Goal: Transaction & Acquisition: Subscribe to service/newsletter

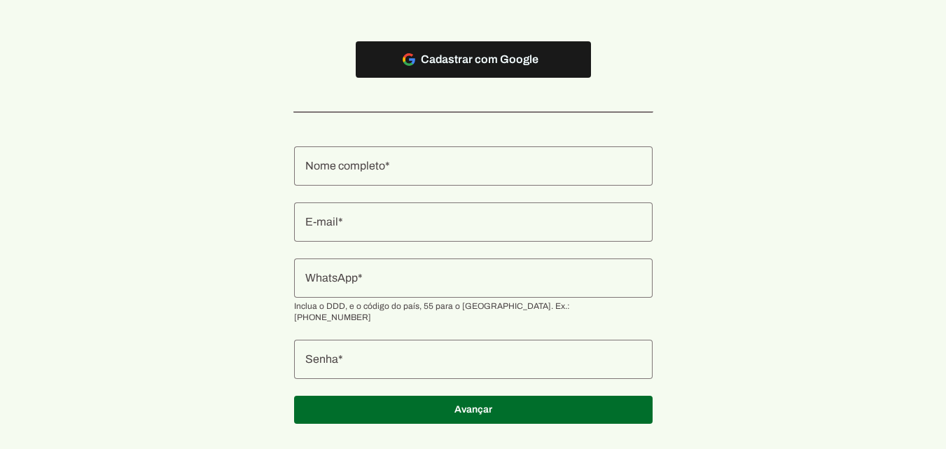
scroll to position [170, 0]
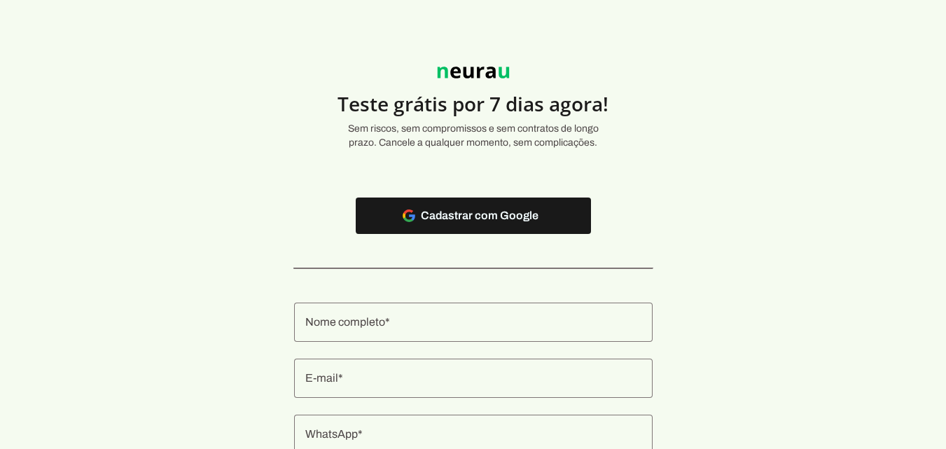
click at [420, 342] on div at bounding box center [473, 322] width 359 height 39
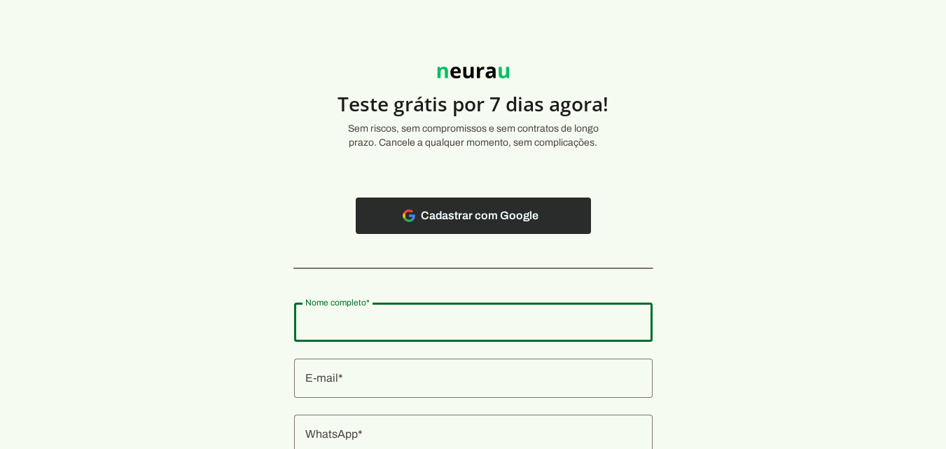
paste input "IRMAOS ALVAREZ SERVICOS MEDICO LTDA"
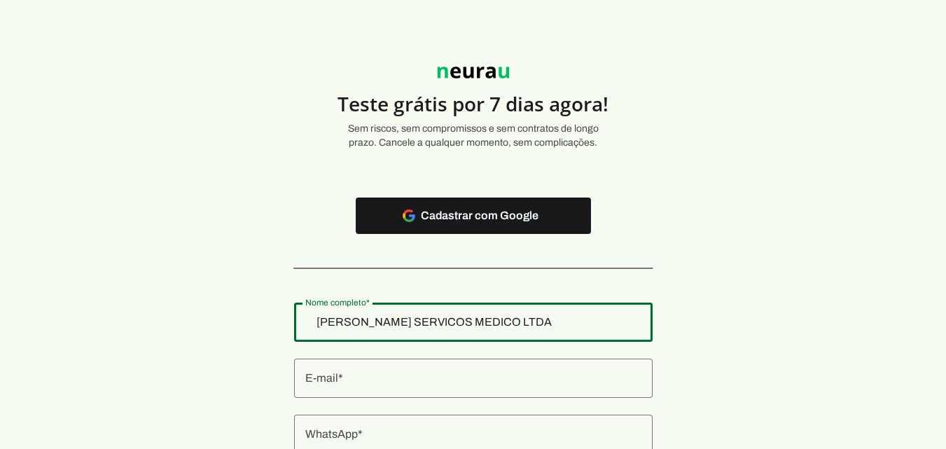
type input "IRMAOS ALVAREZ SERVICOS MEDICO LTDA"
type md-outlined-text-field "IRMAOS ALVAREZ SERVICOS MEDICO LTDA"
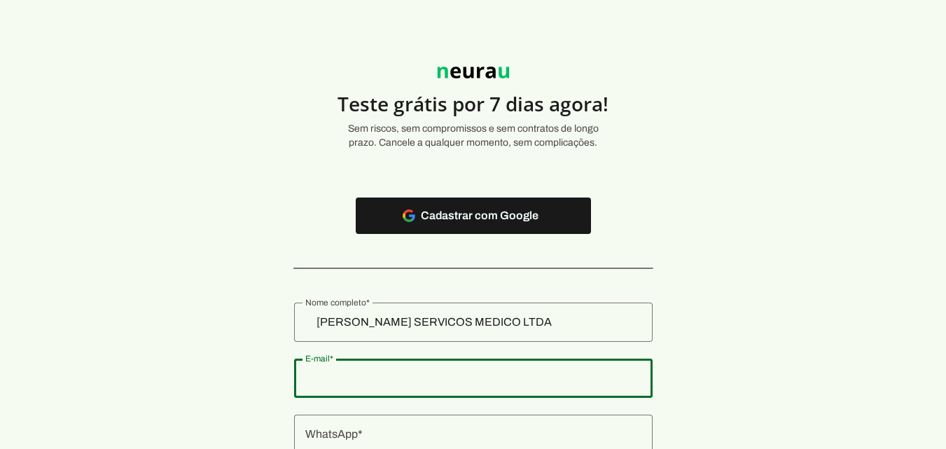
click at [435, 385] on input "E-mail" at bounding box center [473, 378] width 336 height 17
type input "d"
type input "contato@drtiagoalvarez.com.br"
type md-outlined-text-field "contato@drtiagoalvarez.com.br"
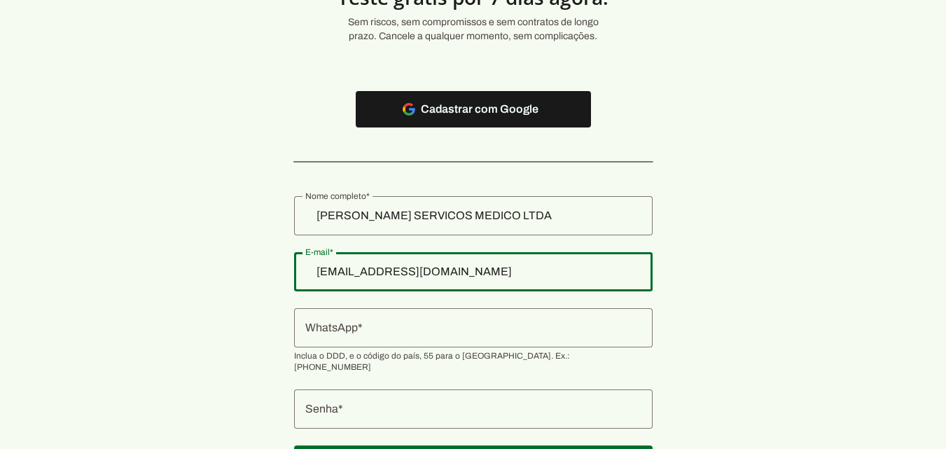
scroll to position [170, 0]
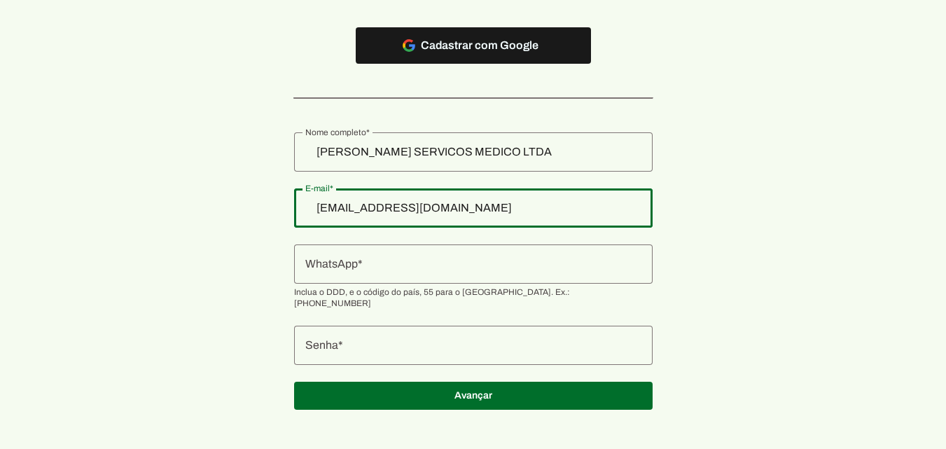
click at [359, 265] on input "WhatsApp" at bounding box center [473, 264] width 336 height 17
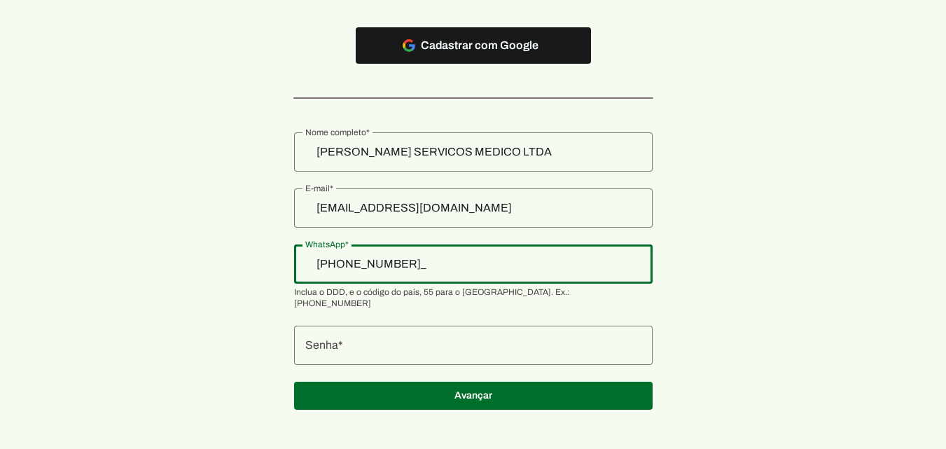
type input "+55 (11) 9434-4210"
click at [475, 355] on authentication-accreditor at bounding box center [473, 271] width 359 height 311
type md-outlined-text-field "[PHONE_NUMBER]"
click at [474, 347] on div at bounding box center [473, 345] width 359 height 39
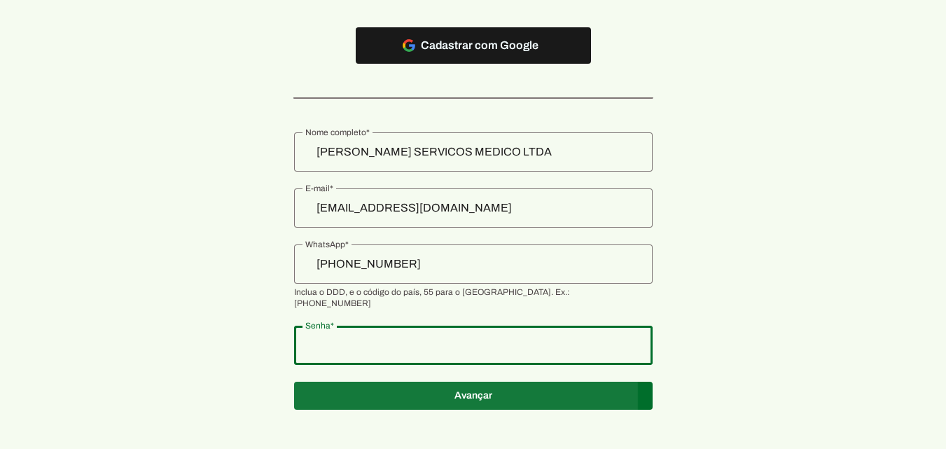
type md-outlined-text-field "PROSPERIDADE"
click at [509, 389] on span at bounding box center [473, 396] width 359 height 34
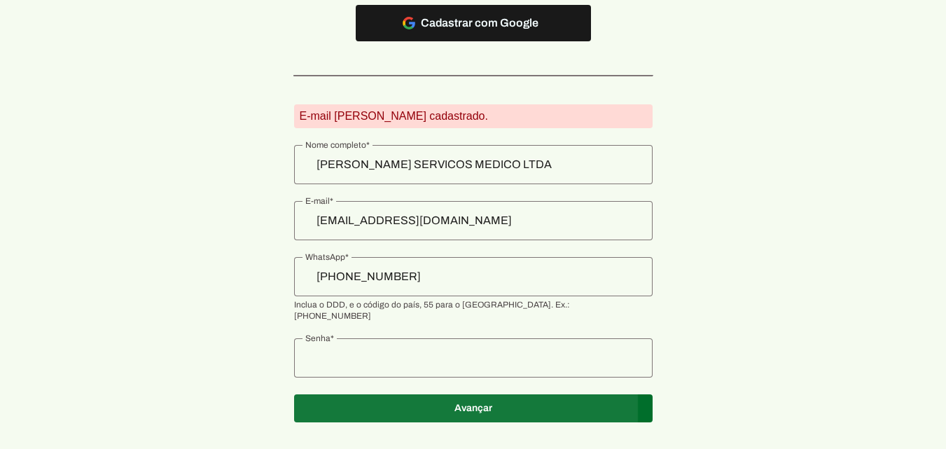
scroll to position [205, 0]
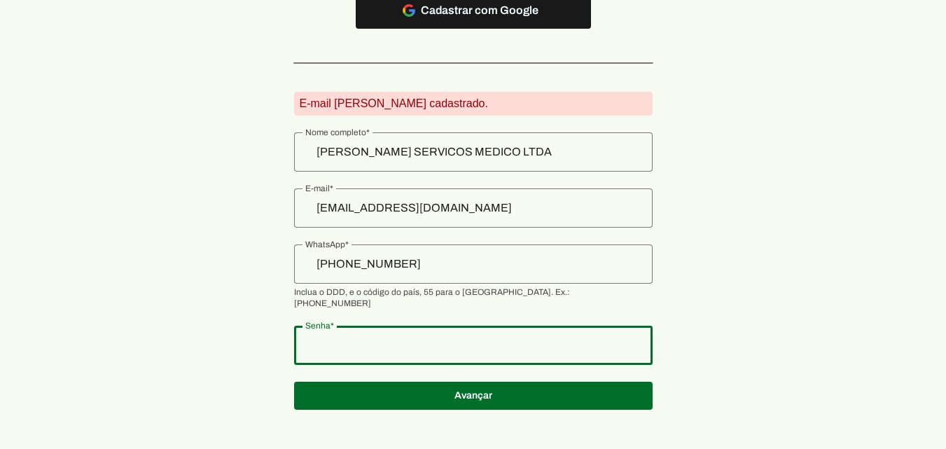
click at [123, 272] on section "Teste grátis por 7 dias agora! Sem riscos, sem compromissos e sem contratos de …" at bounding box center [473, 127] width 946 height 598
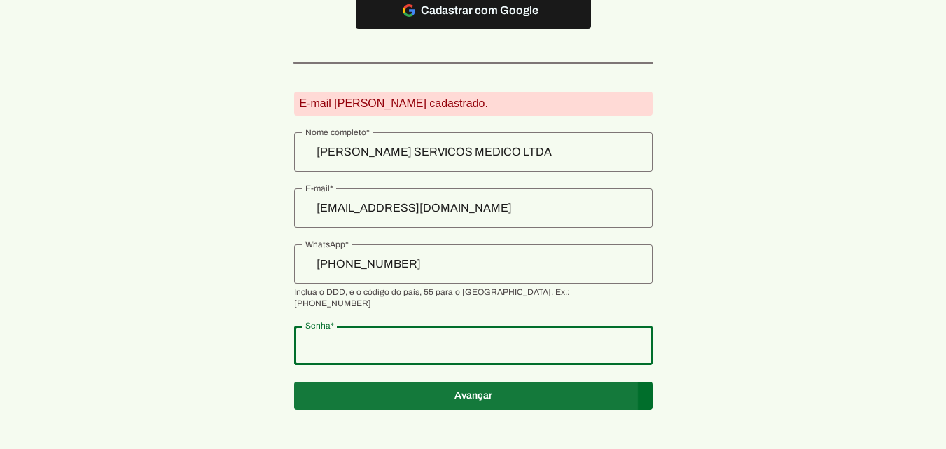
click at [525, 394] on span at bounding box center [473, 396] width 359 height 34
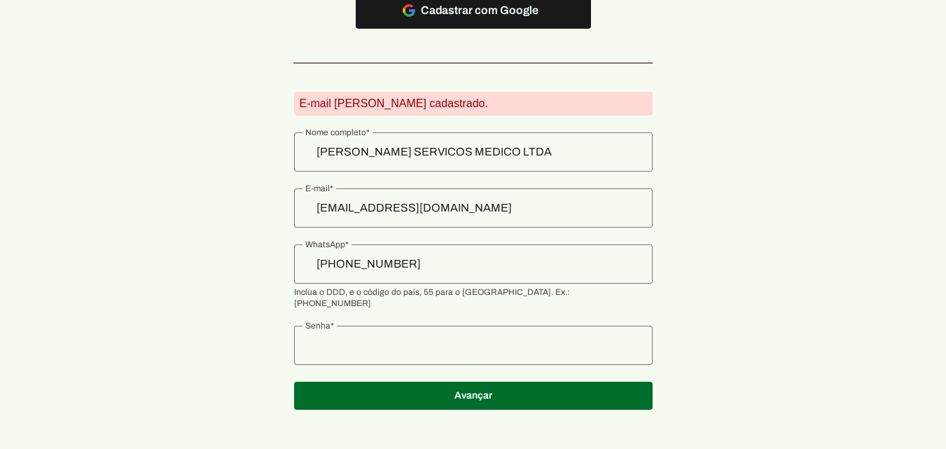
drag, startPoint x: 322, startPoint y: 98, endPoint x: 472, endPoint y: 98, distance: 149.9
click at [472, 98] on section "Teste grátis por 7 dias agora! Sem riscos, sem compromissos e sem contratos de …" at bounding box center [473, 127] width 946 height 598
click at [718, 249] on section "Teste grátis por 7 dias agora! Sem riscos, sem compromissos e sem contratos de …" at bounding box center [473, 127] width 946 height 598
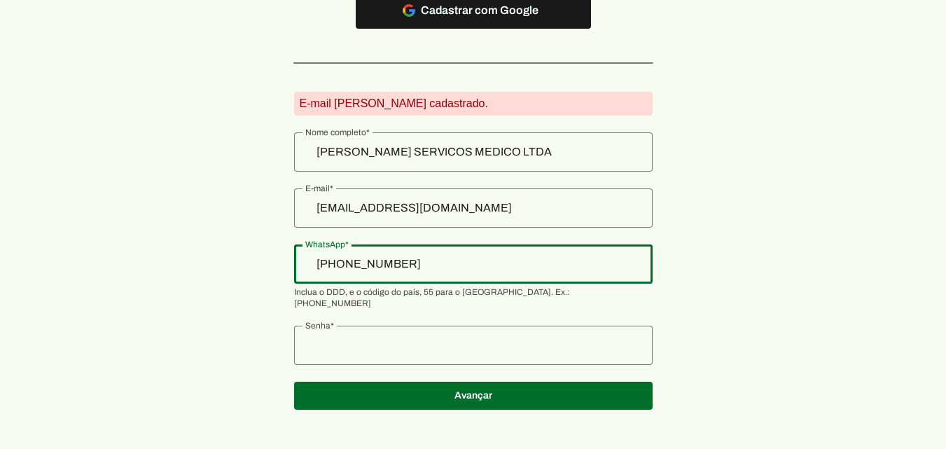
drag, startPoint x: 456, startPoint y: 267, endPoint x: 325, endPoint y: 266, distance: 131.0
click at [325, 266] on section "Teste grátis por 7 dias agora! Sem riscos, sem compromissos e sem contratos de …" at bounding box center [473, 127] width 946 height 598
drag, startPoint x: 460, startPoint y: 271, endPoint x: 298, endPoint y: 239, distance: 165.0
click at [300, 237] on section "Teste grátis por 7 dias agora! Sem riscos, sem compromissos e sem contratos de …" at bounding box center [473, 127] width 946 height 598
type input "+55 (11) 9434-4210"
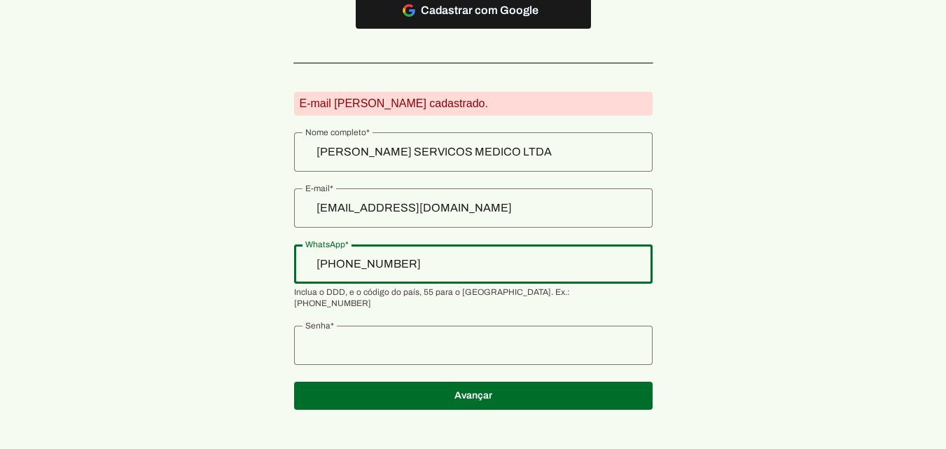
drag, startPoint x: 462, startPoint y: 265, endPoint x: 294, endPoint y: 230, distance: 171.0
click at [294, 230] on section "Teste grátis por 7 dias agora! Sem riscos, sem compromissos e sem contratos de …" at bounding box center [473, 127] width 946 height 598
type input "+5__-___-____"
click at [717, 275] on section "Teste grátis por 7 dias agora! Sem riscos, sem compromissos e sem contratos de …" at bounding box center [473, 127] width 946 height 598
drag, startPoint x: 347, startPoint y: 265, endPoint x: 434, endPoint y: 352, distance: 123.3
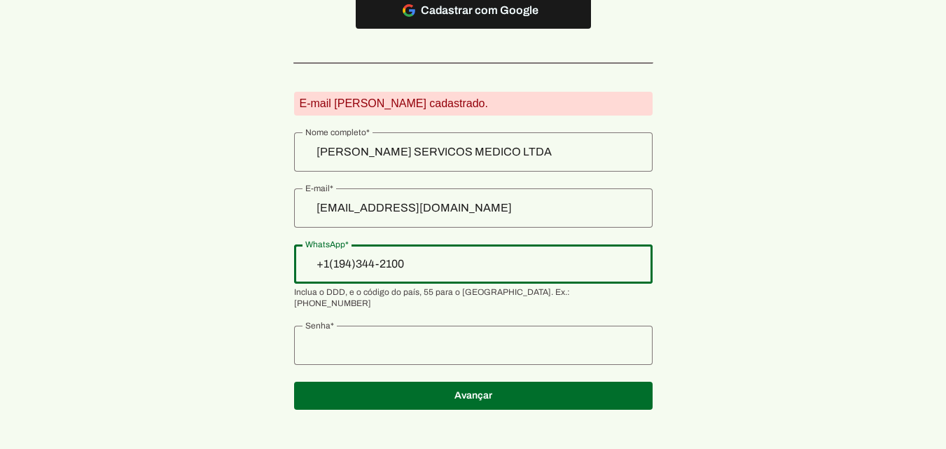
click at [351, 266] on input "+1(194)344-2100" at bounding box center [473, 264] width 336 height 17
drag, startPoint x: 458, startPoint y: 271, endPoint x: 399, endPoint y: 258, distance: 60.9
click at [399, 258] on input "+1(194)344-2100" at bounding box center [473, 264] width 336 height 17
click at [428, 259] on input "+1(194)344-2100" at bounding box center [473, 264] width 336 height 17
click at [487, 267] on input "+1(194)344-2100" at bounding box center [473, 264] width 336 height 17
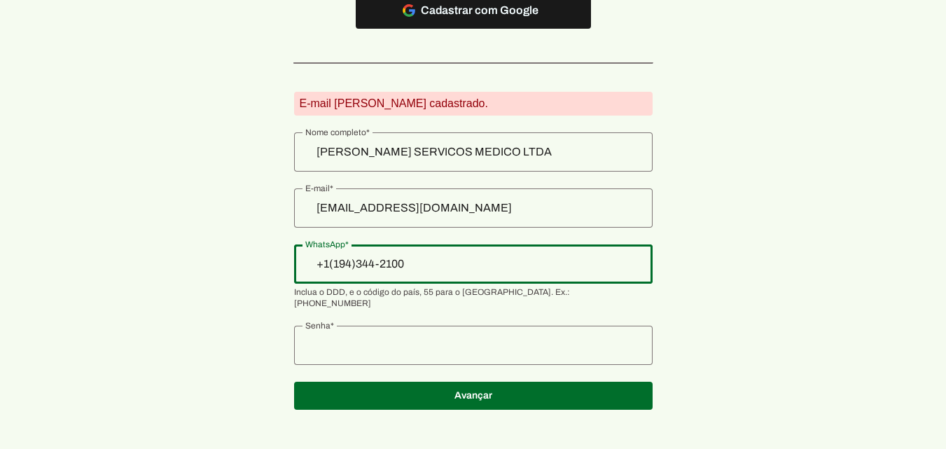
click at [721, 289] on section "Teste grátis por 7 dias agora! Sem riscos, sem compromissos e sem contratos de …" at bounding box center [473, 127] width 946 height 598
drag, startPoint x: 451, startPoint y: 260, endPoint x: 262, endPoint y: 254, distance: 189.2
click at [262, 254] on section "Teste grátis por 7 dias agora! Sem riscos, sem compromissos e sem contratos de …" at bounding box center [473, 127] width 946 height 598
type input "+1(___)___-____"
click at [413, 269] on input "WhatsApp" at bounding box center [473, 264] width 336 height 17
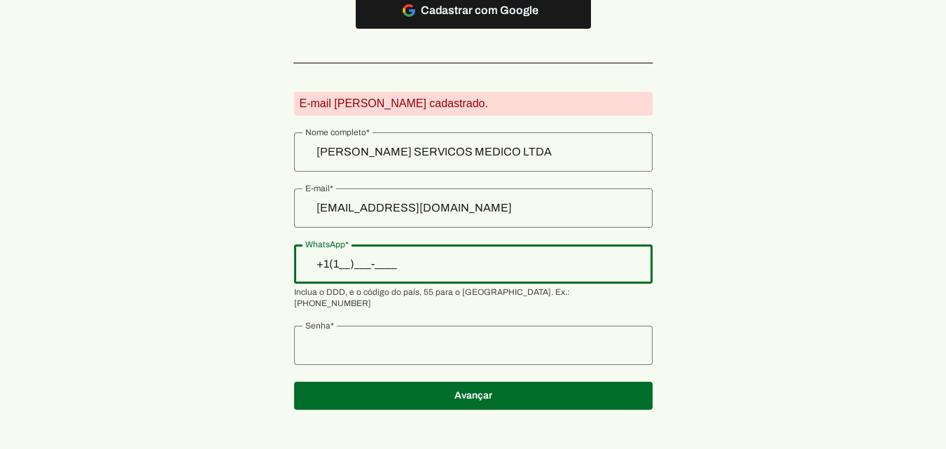
type input "+1(___)___-____"
type input "+55 (11) 2610-2210"
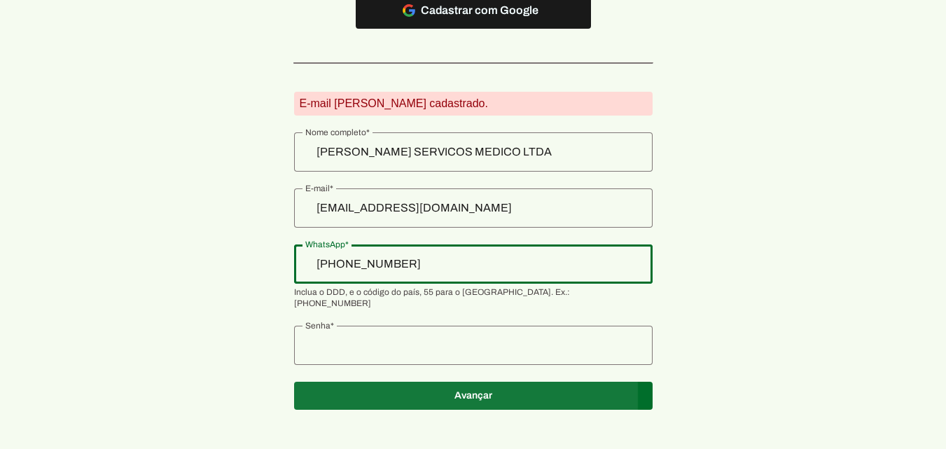
type md-outlined-text-field "+55 (11) 2610-2210"
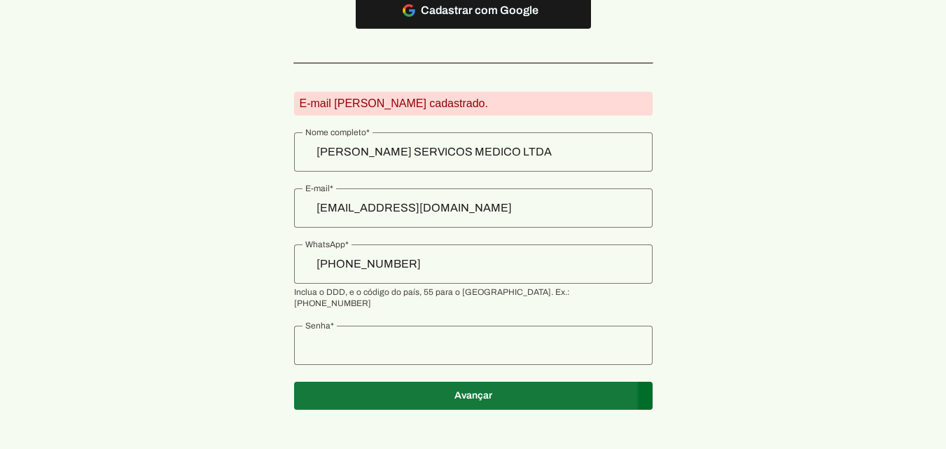
click at [450, 385] on span at bounding box center [473, 396] width 359 height 34
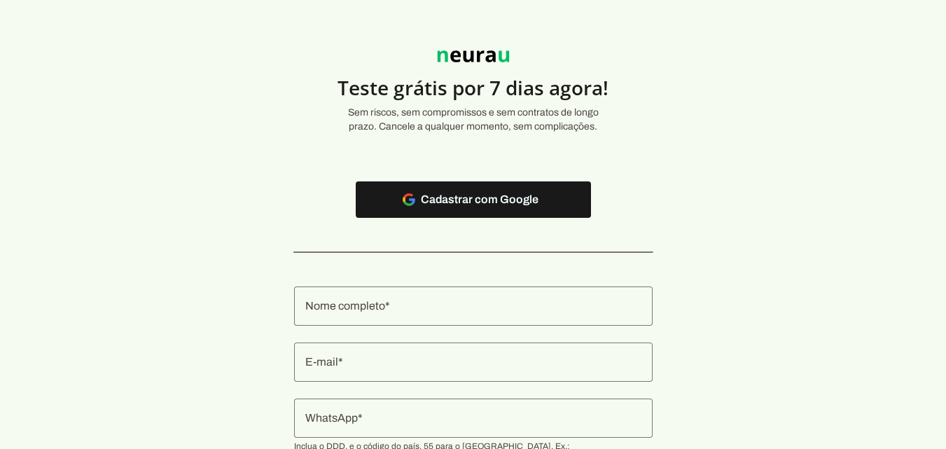
scroll to position [170, 0]
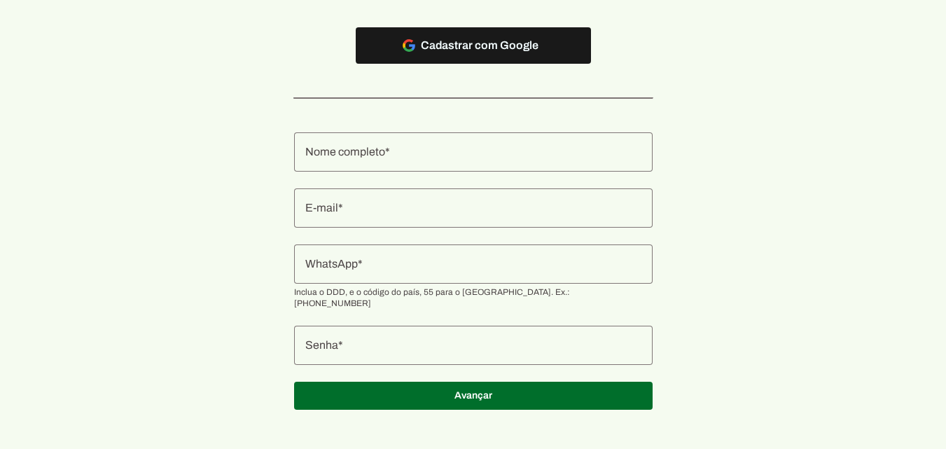
click at [459, 148] on input "Nome completo" at bounding box center [473, 152] width 336 height 17
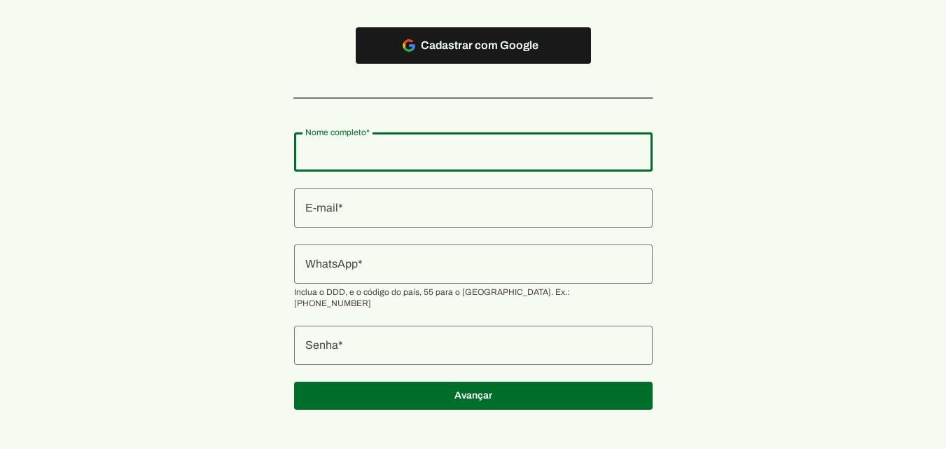
scroll to position [0, 0]
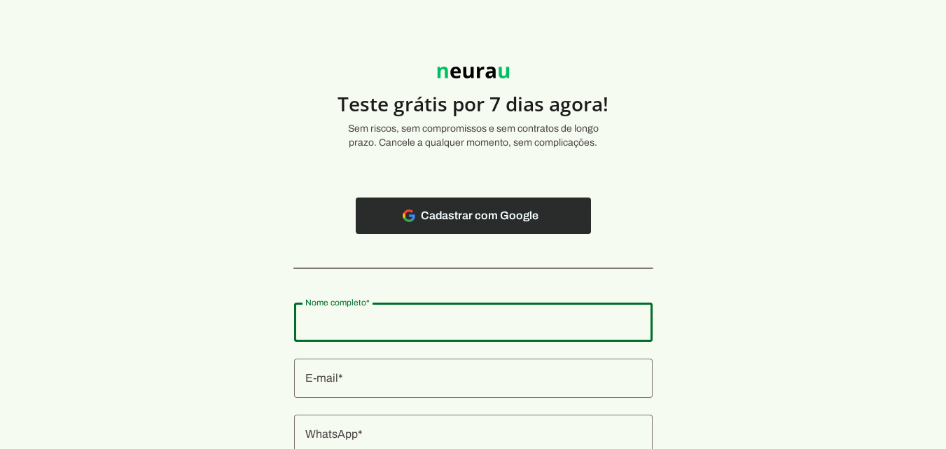
click at [503, 212] on span at bounding box center [473, 216] width 235 height 34
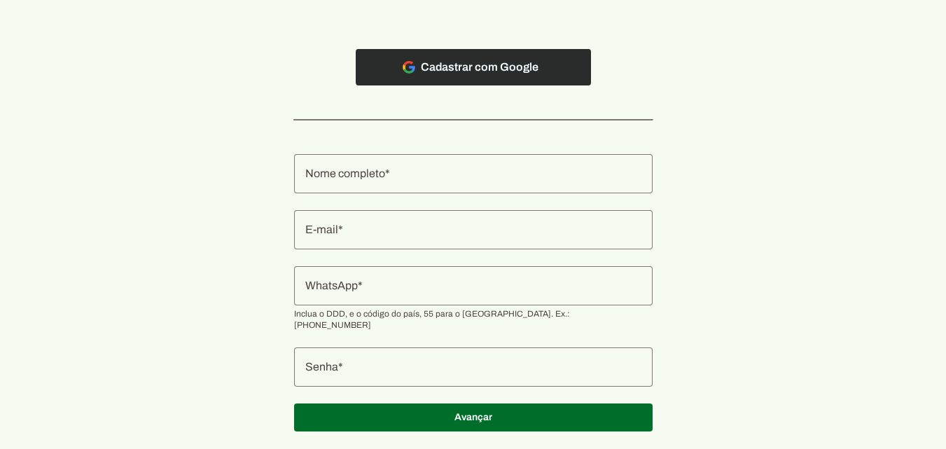
scroll to position [170, 0]
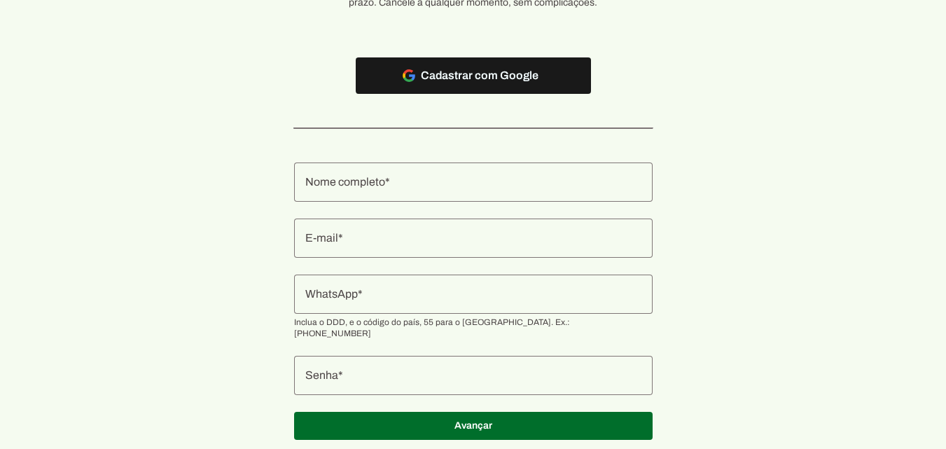
scroll to position [170, 0]
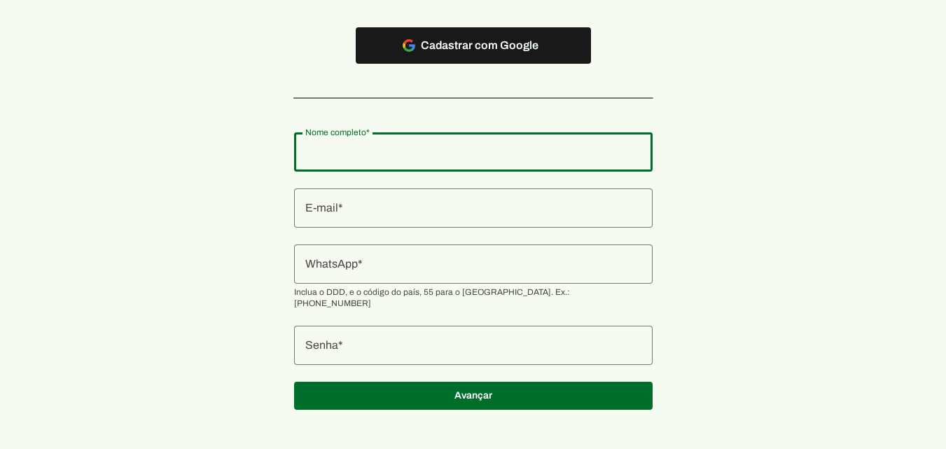
click at [481, 158] on input "Nome completo" at bounding box center [473, 152] width 336 height 17
click at [358, 153] on input "Nome completo" at bounding box center [473, 152] width 336 height 17
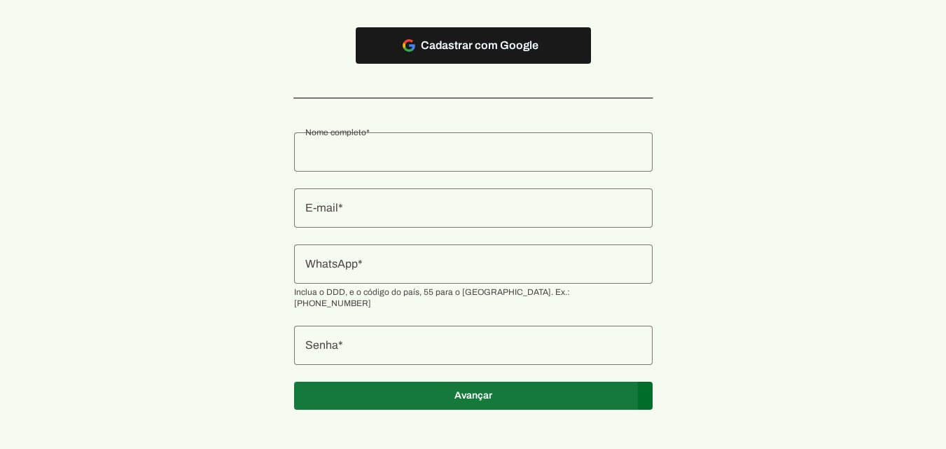
click at [436, 383] on span at bounding box center [473, 396] width 359 height 34
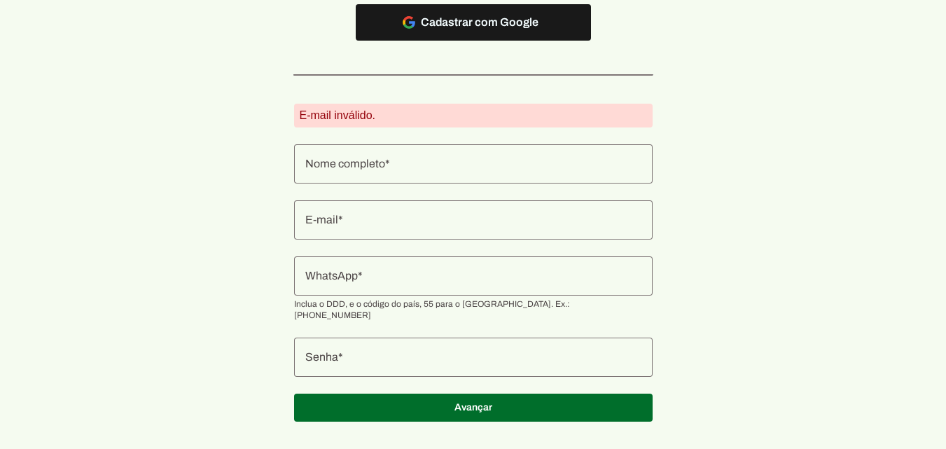
scroll to position [205, 0]
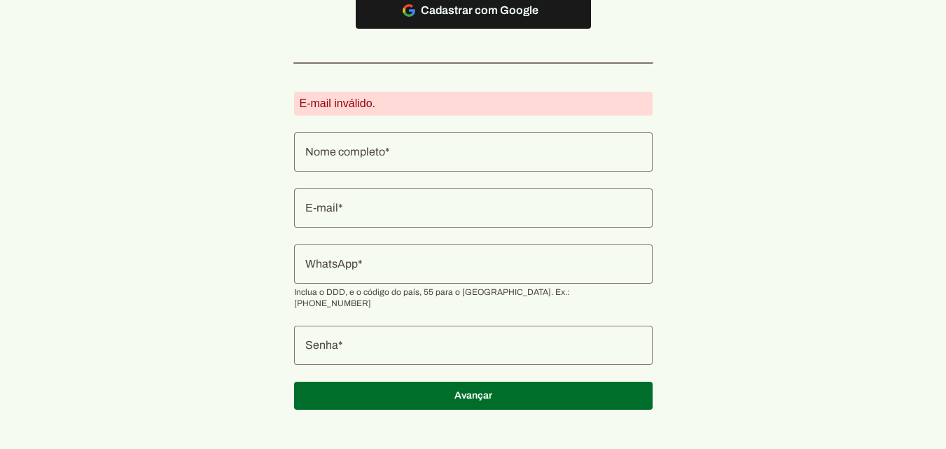
click at [389, 213] on input "E-mail" at bounding box center [473, 208] width 336 height 17
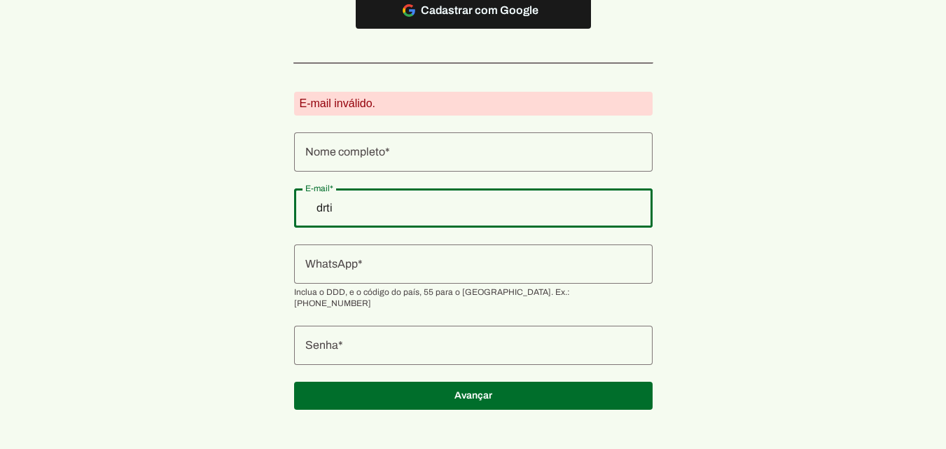
drag, startPoint x: 387, startPoint y: 214, endPoint x: 286, endPoint y: 193, distance: 103.7
click at [286, 193] on section "Teste grátis por 7 dias agora! Sem riscos, sem compromissos e sem contratos de …" at bounding box center [473, 127] width 946 height 598
type input "d"
type input "[EMAIL_ADDRESS][DOMAIN_NAME]"
type md-outlined-text-field "[EMAIL_ADDRESS][DOMAIN_NAME]"
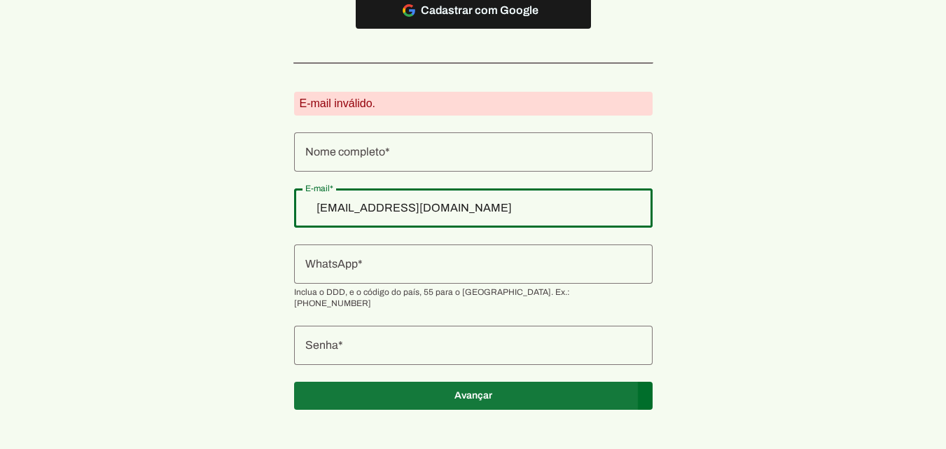
click at [478, 380] on span at bounding box center [473, 396] width 359 height 34
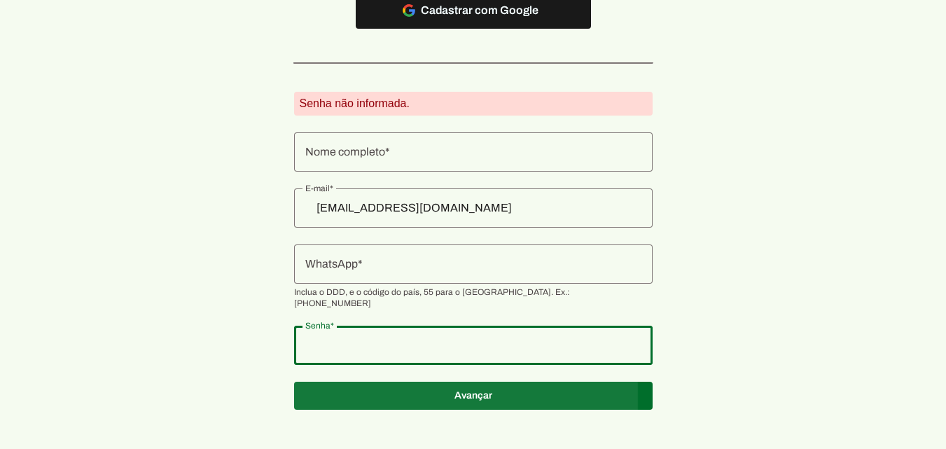
type md-outlined-text-field "PROSPERIDADE"
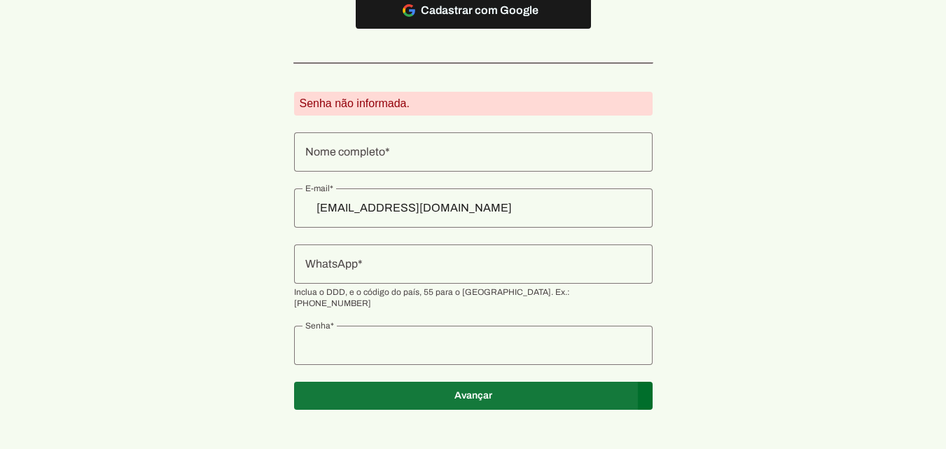
click at [472, 387] on span at bounding box center [473, 396] width 359 height 34
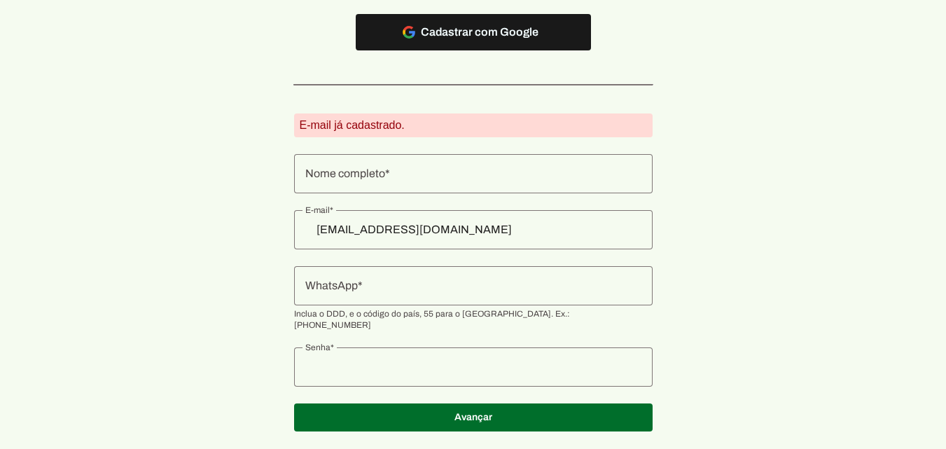
scroll to position [0, 0]
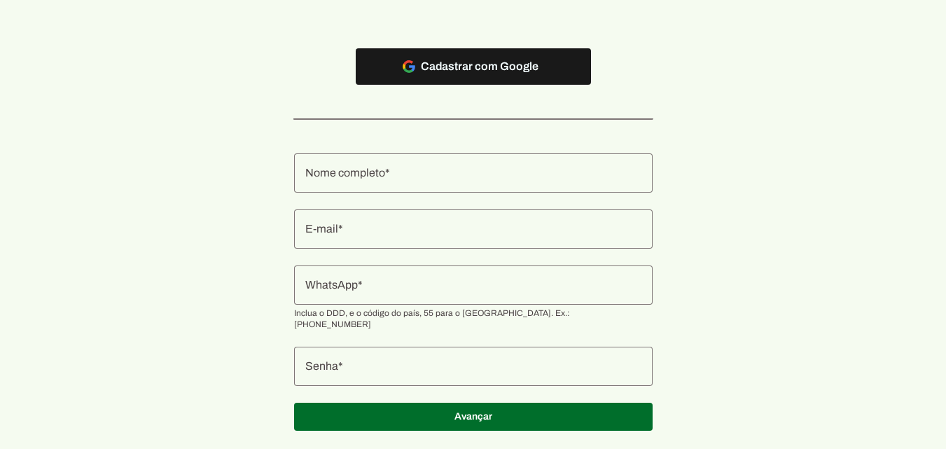
scroll to position [170, 0]
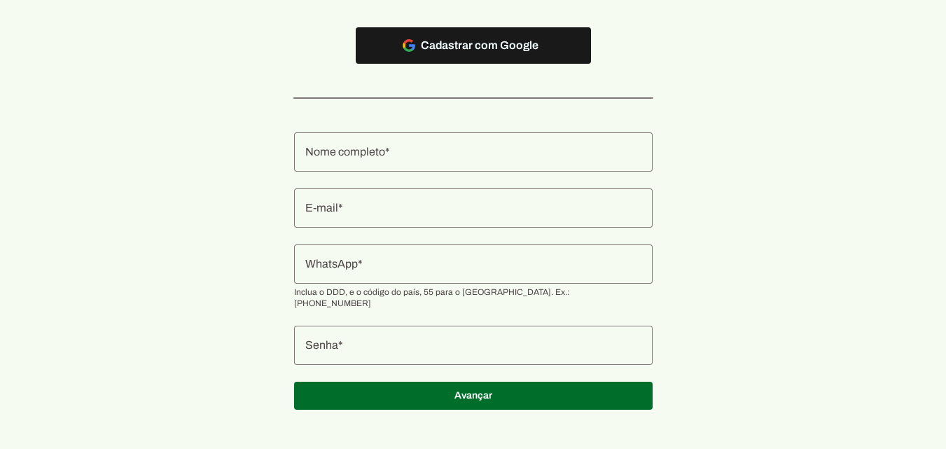
click at [426, 158] on input "Nome completo" at bounding box center [473, 152] width 336 height 17
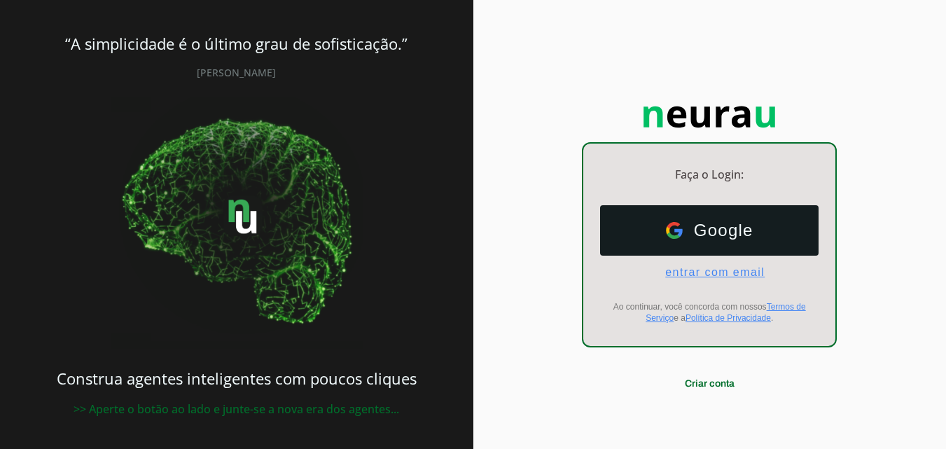
click at [705, 277] on span "entrar com email" at bounding box center [709, 272] width 111 height 13
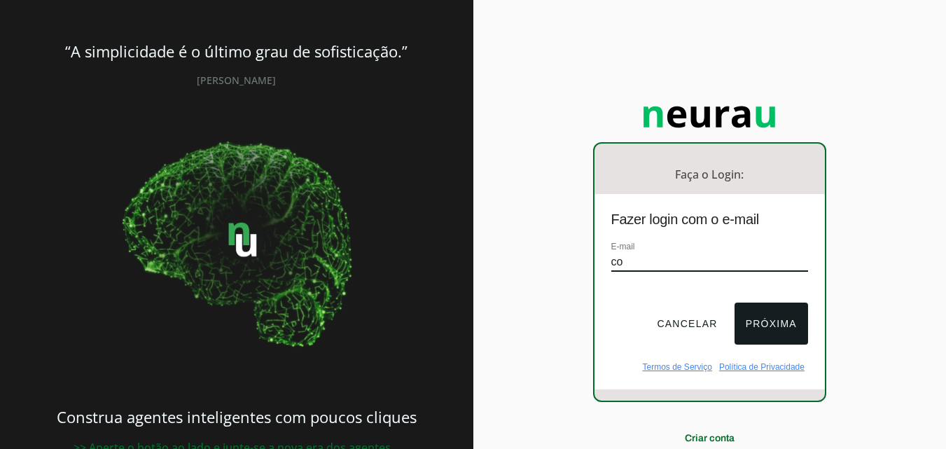
type input "[EMAIL_ADDRESS][DOMAIN_NAME]"
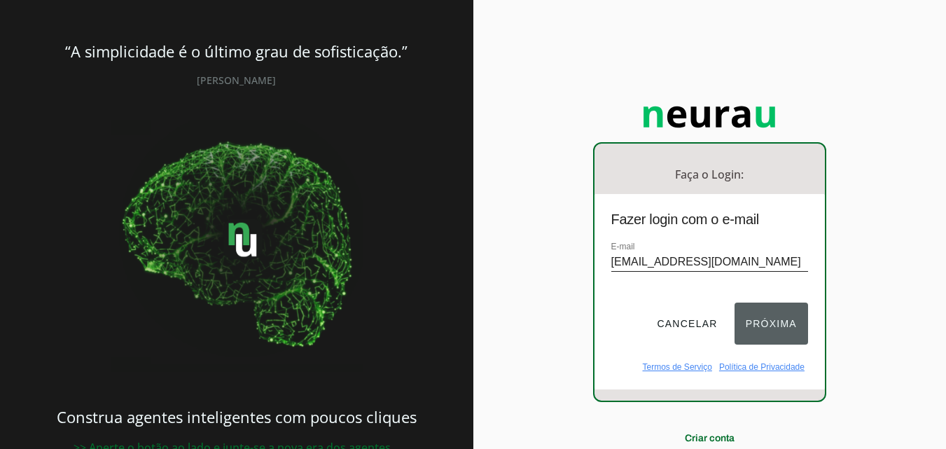
click at [755, 328] on button "Próxima" at bounding box center [772, 324] width 74 height 42
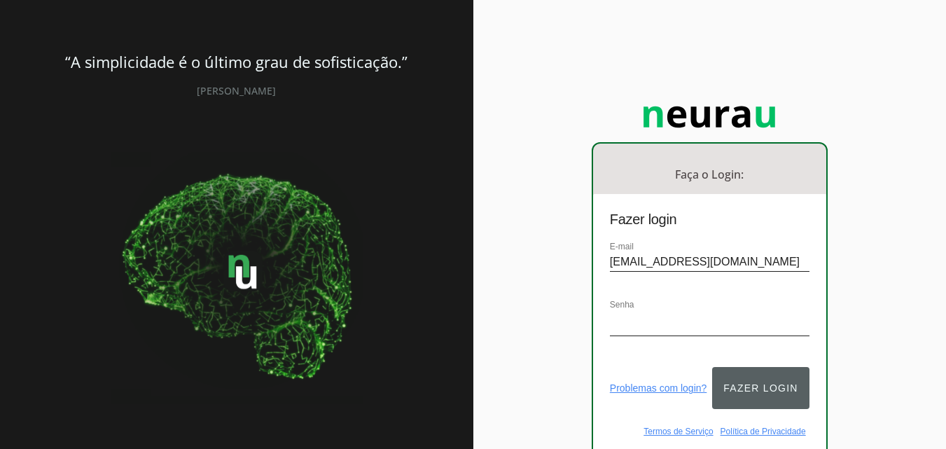
click at [768, 382] on button "Fazer login" at bounding box center [760, 388] width 97 height 42
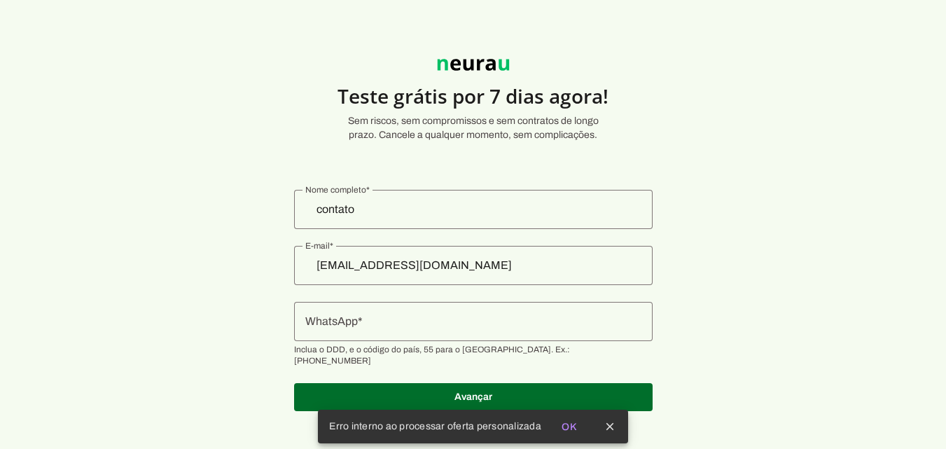
scroll to position [9, 0]
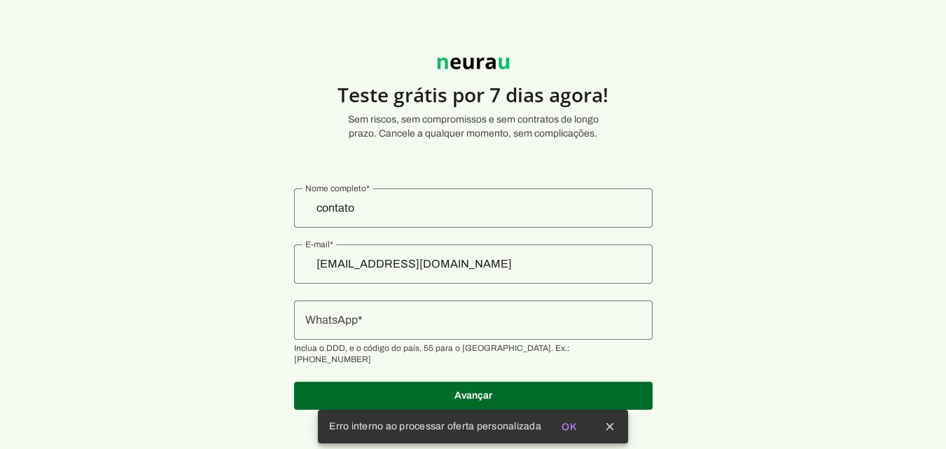
click at [466, 322] on input "WhatsApp" at bounding box center [473, 320] width 336 height 17
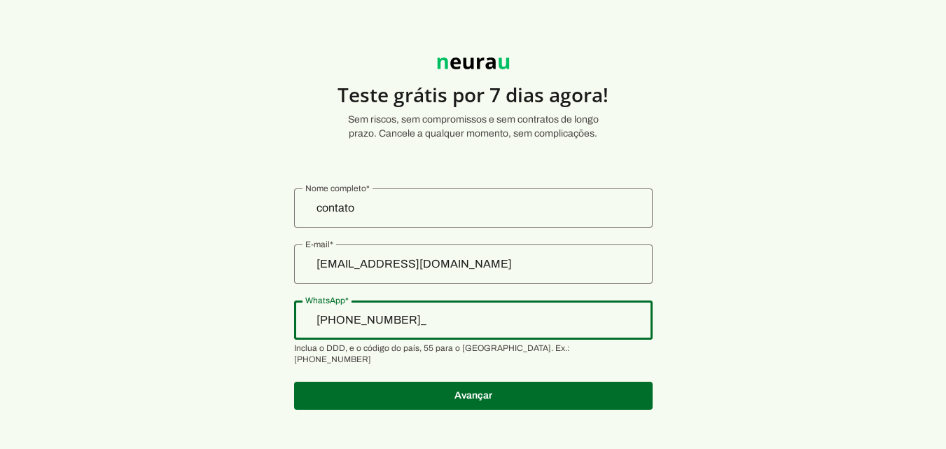
type input "+55 (11) 9434-4210"
type md-outlined-text-field "+55 (11) 9434-4210"
drag, startPoint x: 387, startPoint y: 321, endPoint x: 495, endPoint y: 321, distance: 107.9
click at [495, 321] on input "+55 (11) 9434-4210" at bounding box center [473, 320] width 336 height 17
type input "+55 (11) 2610-2210"
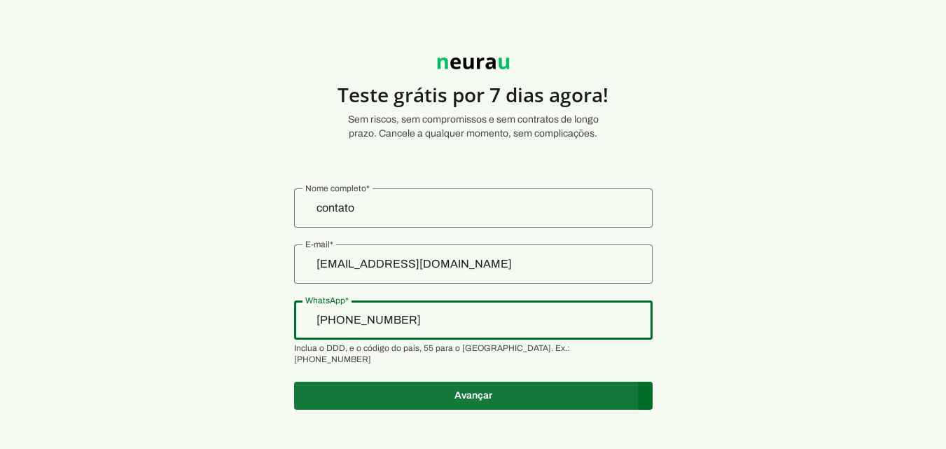
type md-outlined-text-field "+55 (11) 2610-2210"
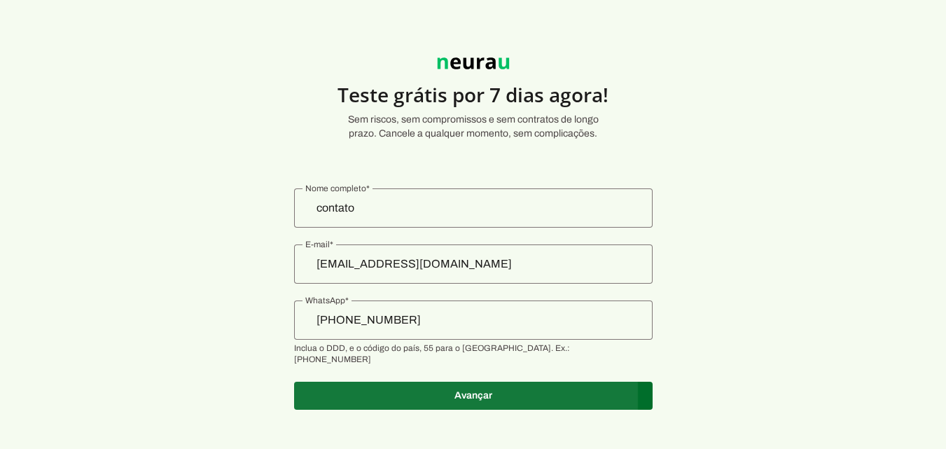
click at [558, 387] on span at bounding box center [473, 396] width 359 height 34
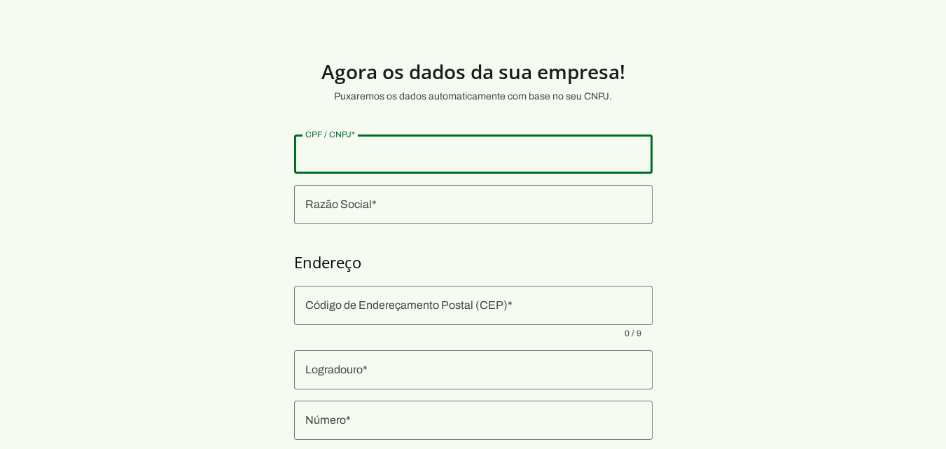
click at [322, 147] on input "CPF / CNPJ" at bounding box center [473, 154] width 336 height 17
type input "27.233.017/0001-45"
click at [743, 157] on section "Agora os dados da sua empresa! Puxaremos os dados automaticamente com base no s…" at bounding box center [473, 338] width 946 height 608
type md-outlined-text-field "27.233.017/0001-45"
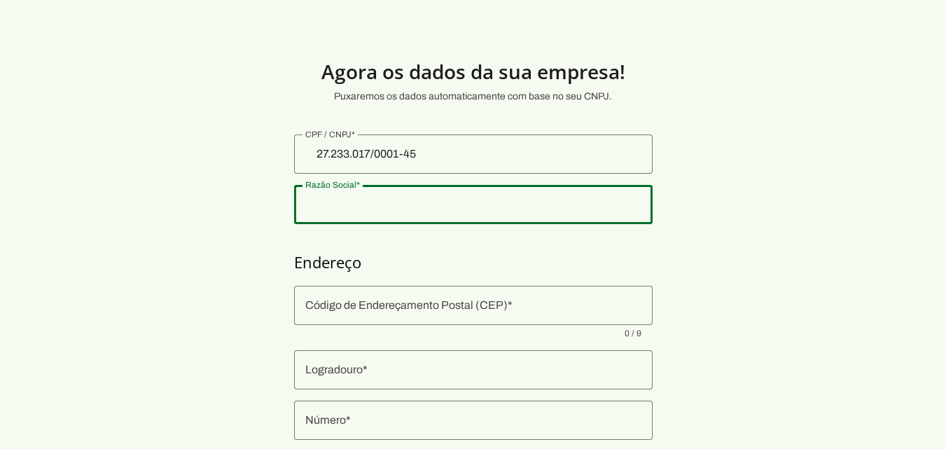
click at [499, 213] on div at bounding box center [473, 204] width 359 height 39
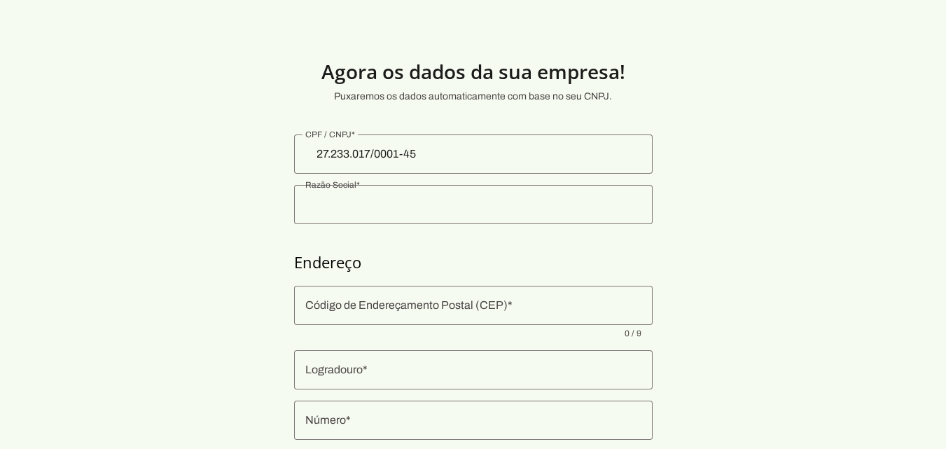
type input "IRMAOS ALVAREZ SERVICOS MEDICO LTDA"
type input "08773-490"
type input "Avenida Prefeito Carlos Ferreira Lopes"
type input "703"
type input "Sala 714/715 Pavmto7"
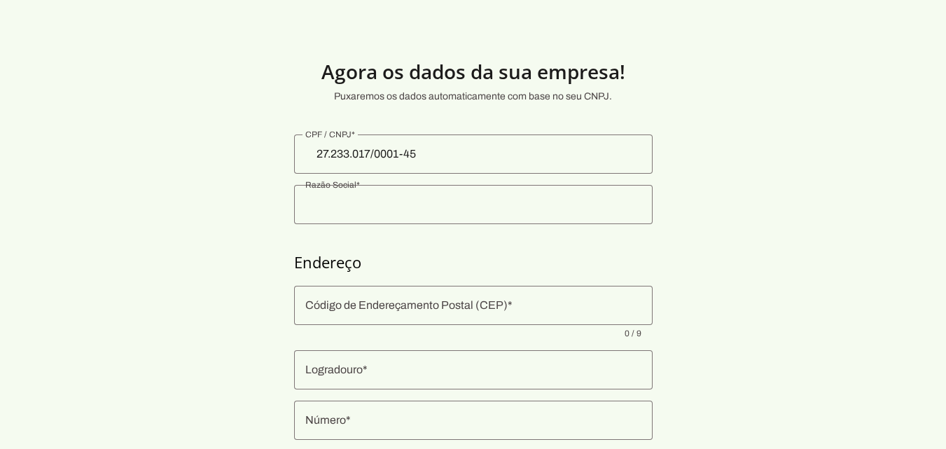
type input "Vila Mogilar"
type input "Mogi das Cruzes"
type input "SP"
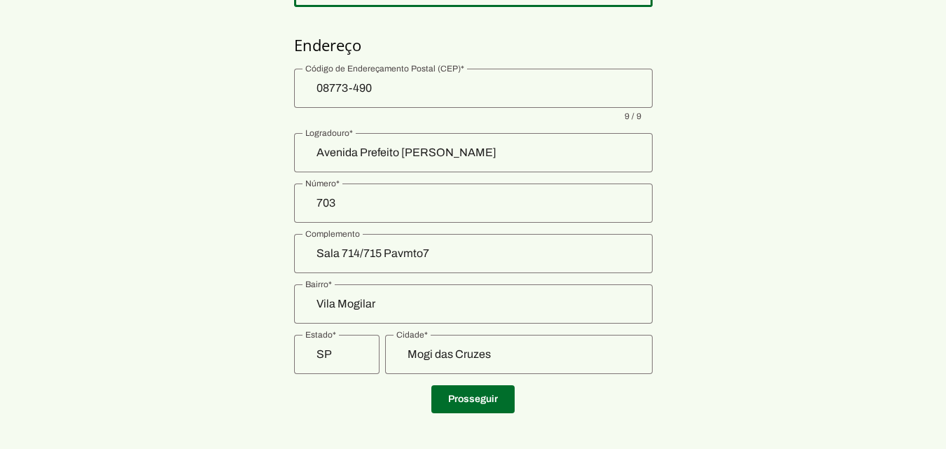
scroll to position [226, 0]
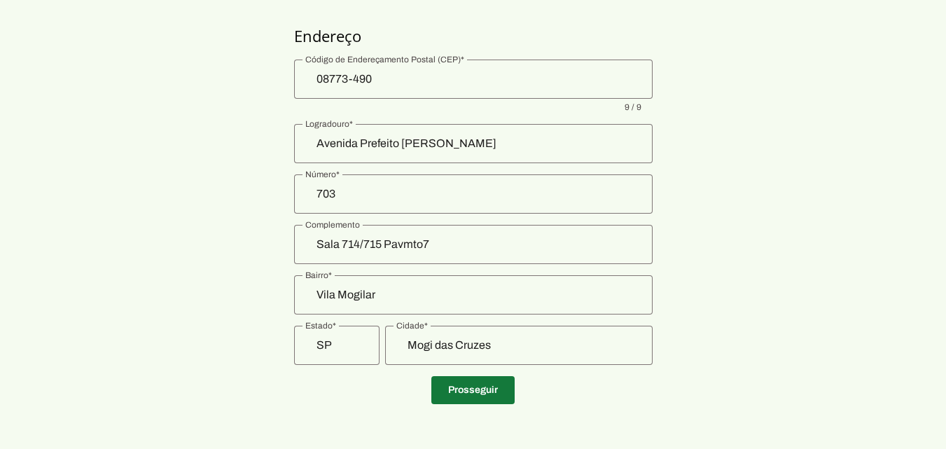
click at [473, 383] on span at bounding box center [472, 390] width 83 height 34
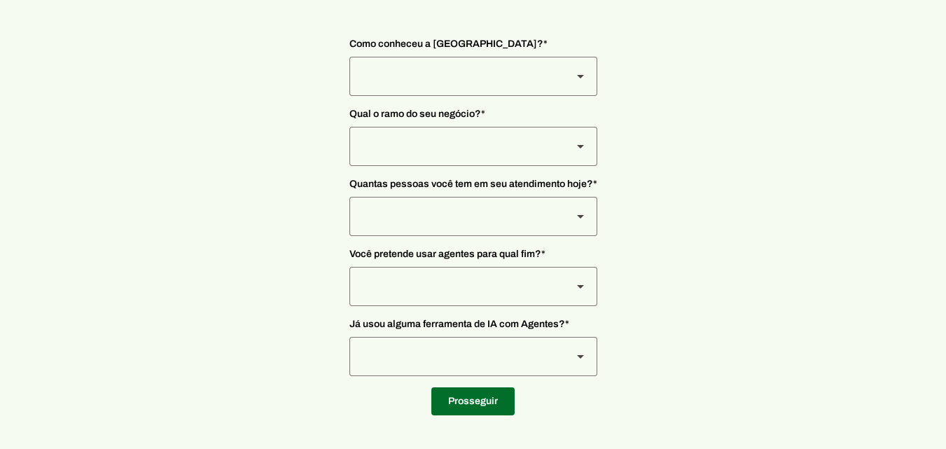
scroll to position [109, 0]
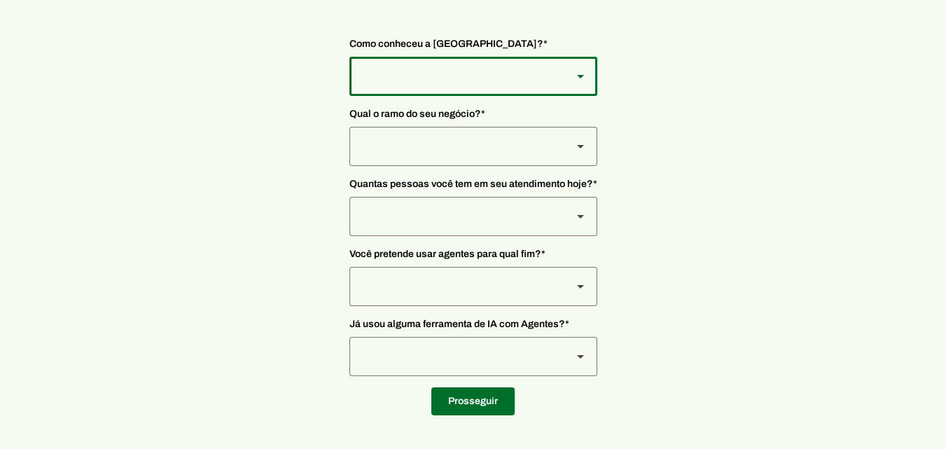
click at [573, 74] on slot at bounding box center [580, 76] width 17 height 17
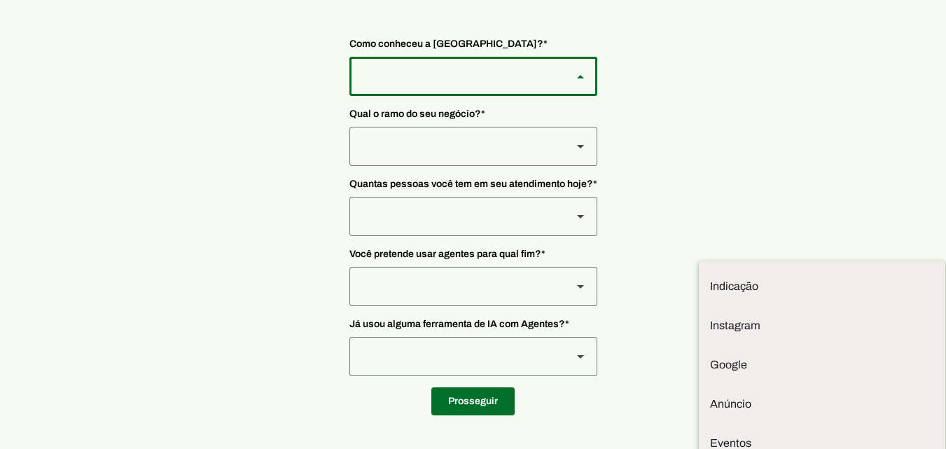
click at [762, 186] on section "Nos conte um pouco mais sobre você... Esses dados são muito importantes para te…" at bounding box center [473, 170] width 946 height 490
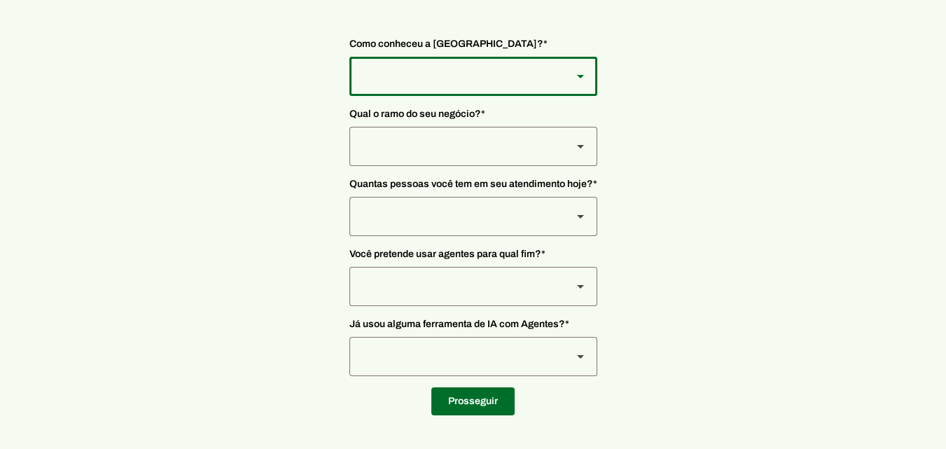
click at [513, 83] on div at bounding box center [455, 76] width 212 height 39
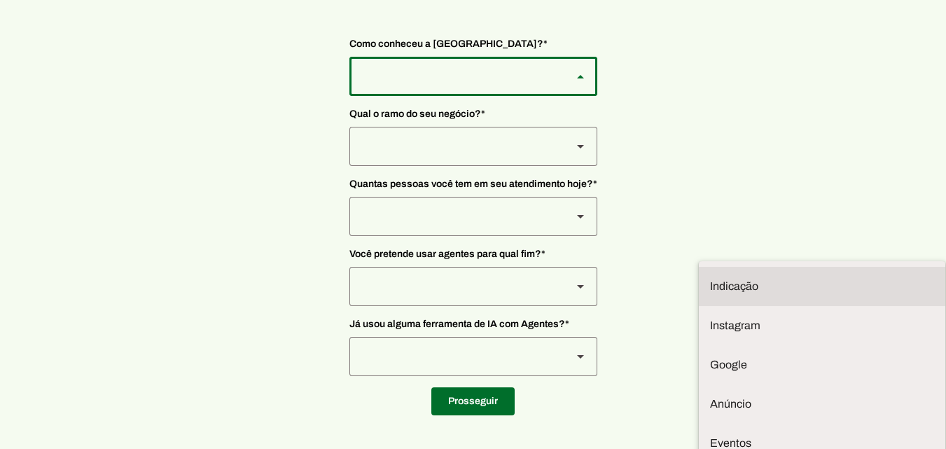
click at [699, 267] on md-item "Indicação" at bounding box center [822, 286] width 247 height 39
type md-outlined-select "NW0Npec8Jvm64GSjAjvQ"
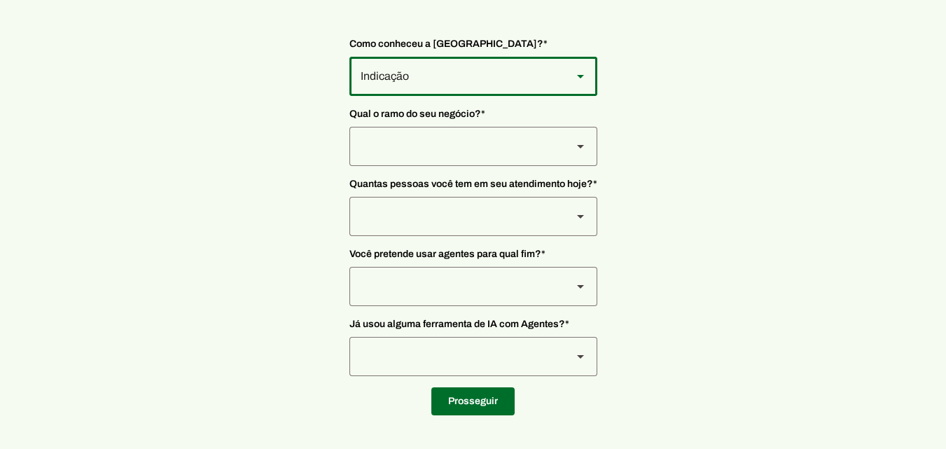
click at [436, 143] on div at bounding box center [455, 146] width 212 height 39
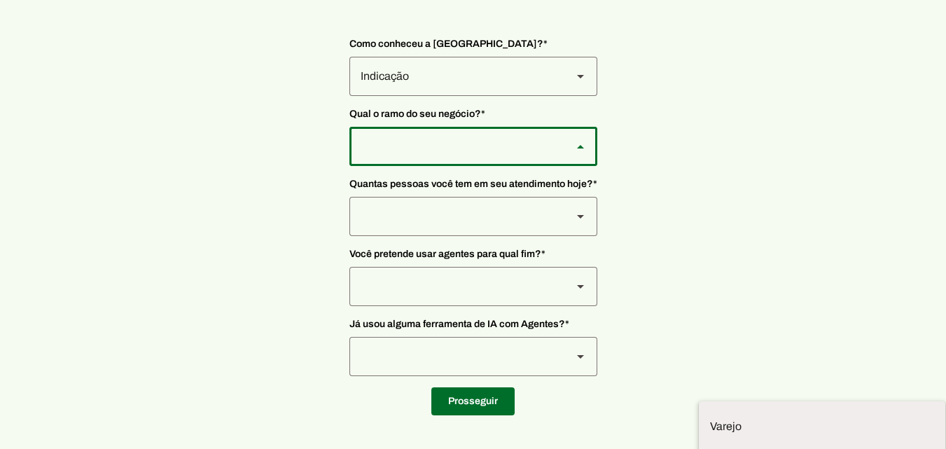
type md-outlined-select "qBJqoSCgnuqgxNhyRfhz"
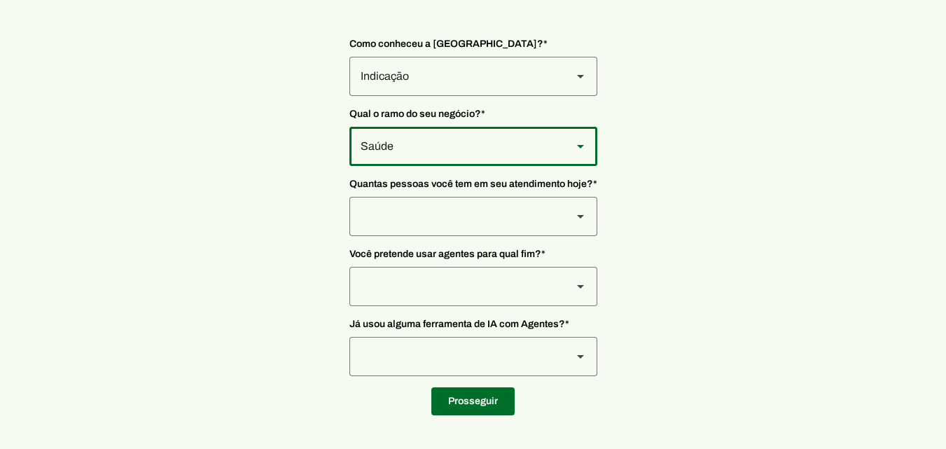
click at [474, 148] on div "Saúde" at bounding box center [455, 146] width 212 height 39
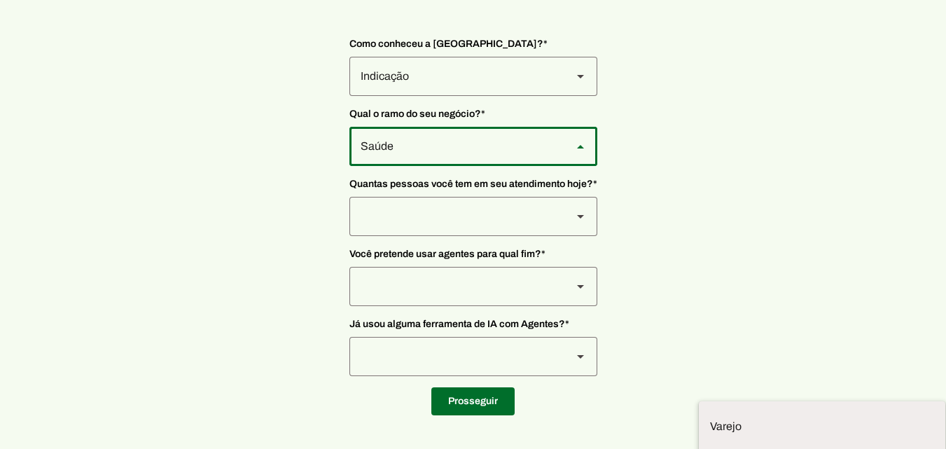
click at [738, 212] on section "Nos conte um pouco mais sobre você... Esses dados são muito importantes para te…" at bounding box center [473, 170] width 946 height 490
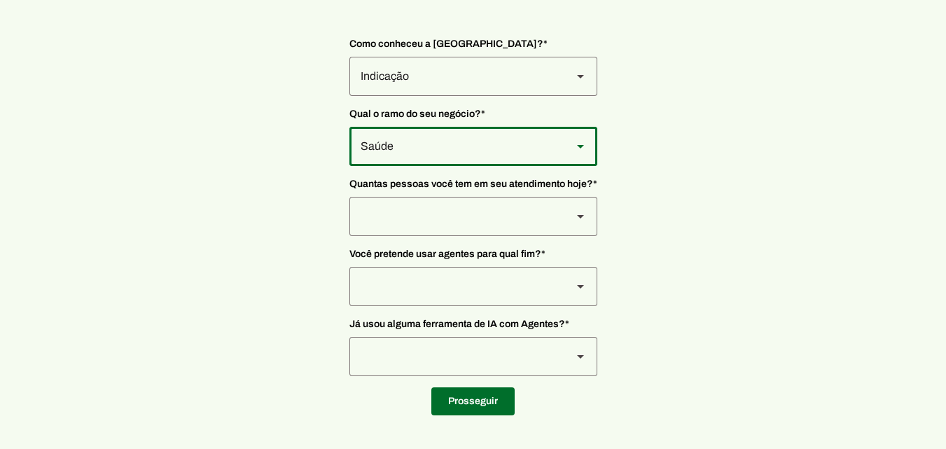
click at [578, 218] on polygon at bounding box center [580, 217] width 7 height 4
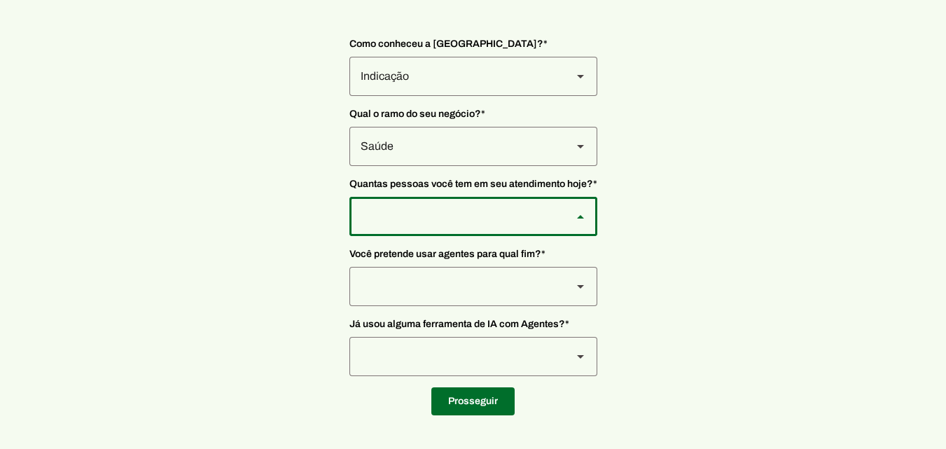
click at [780, 323] on section "Nos conte um pouco mais sobre você... Esses dados são muito importantes para te…" at bounding box center [473, 170] width 946 height 490
click at [583, 286] on icon at bounding box center [580, 287] width 7 height 4
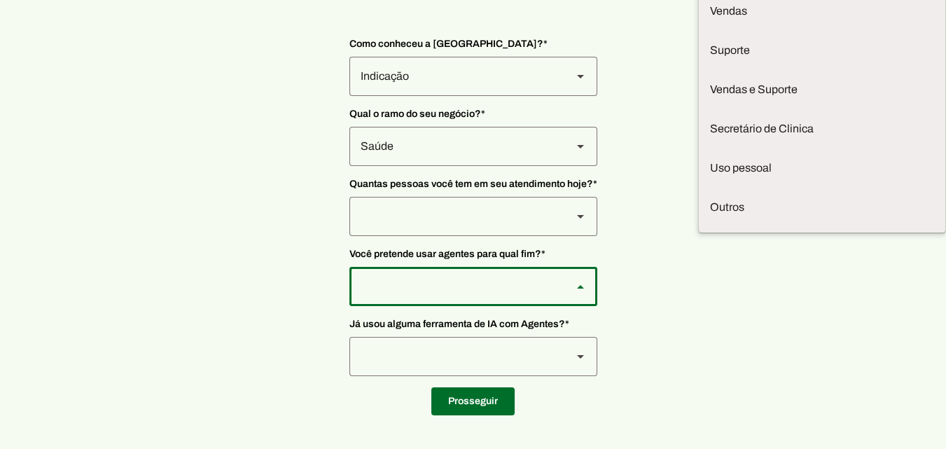
click at [653, 213] on section "Nos conte um pouco mais sobre você... Esses dados são muito importantes para te…" at bounding box center [473, 170] width 946 height 490
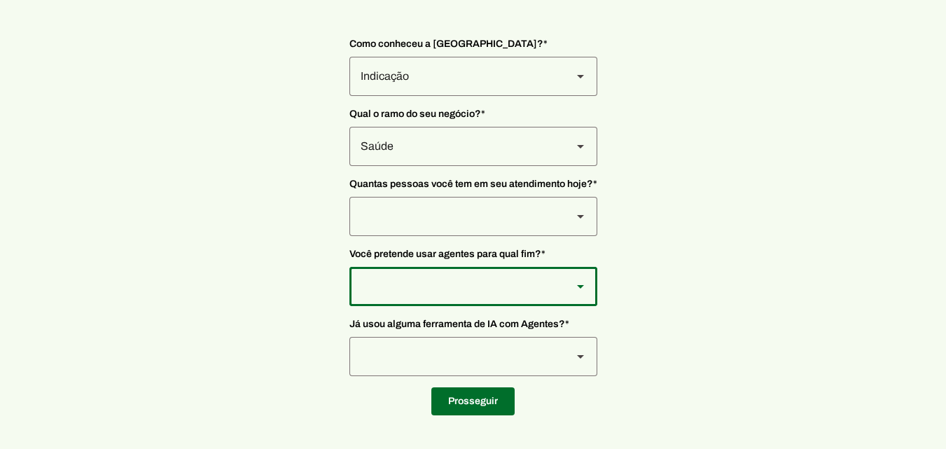
click at [574, 210] on slot at bounding box center [580, 216] width 17 height 17
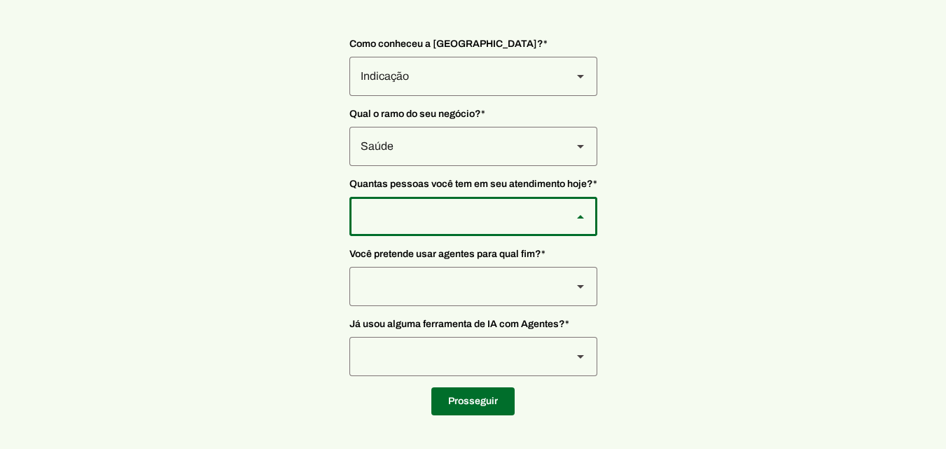
type md-outlined-select "P6LtRzwNzdEOPcqzHRgU"
click at [579, 297] on div at bounding box center [580, 286] width 17 height 39
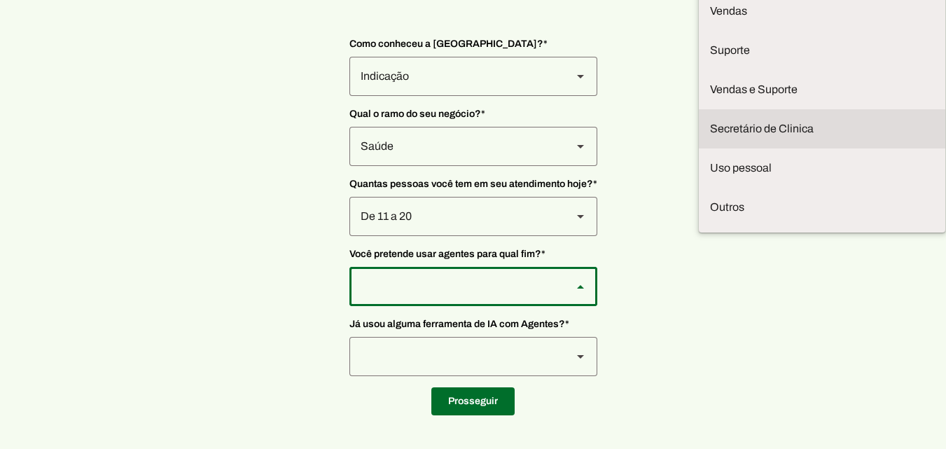
click at [0, 0] on slot "Secretário de Clinica" at bounding box center [0, 0] width 0 height 0
type md-outlined-select "jhpZzhB7z5SzQnvZD2gM"
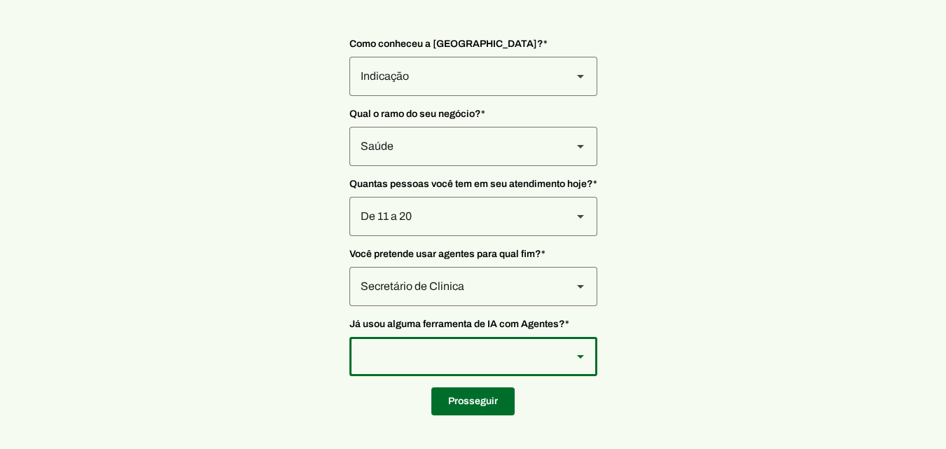
click at [581, 356] on icon at bounding box center [580, 357] width 7 height 4
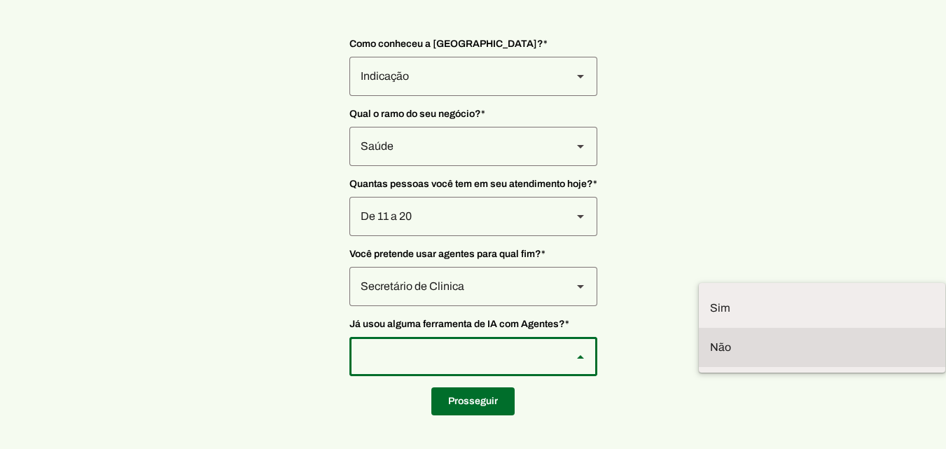
click at [710, 339] on slot at bounding box center [822, 347] width 224 height 17
type md-outlined-select "YJTivUP5LYteilvK0BaA"
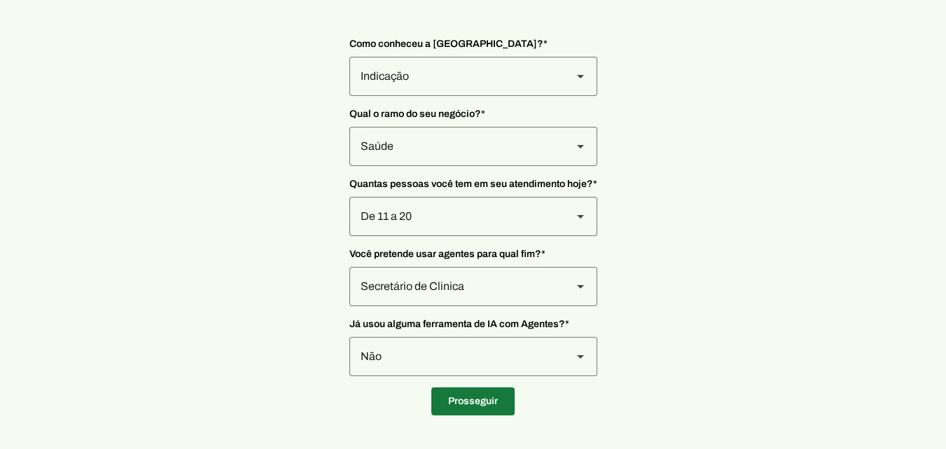
click at [502, 413] on span at bounding box center [472, 402] width 83 height 34
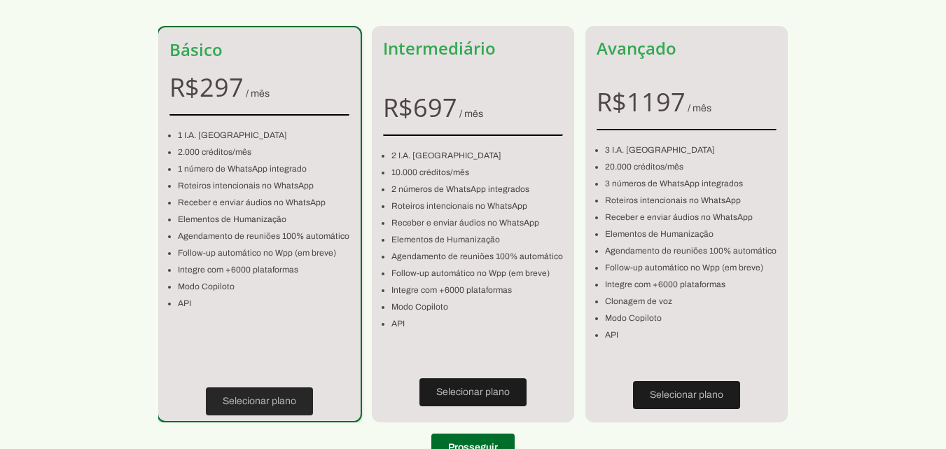
click at [284, 402] on span at bounding box center [259, 402] width 107 height 34
type input "08773-490"
type input "Avenida Prefeito Carlos Ferreira Lopes"
type input "703"
type input "Sala 714/715 Pavmto7"
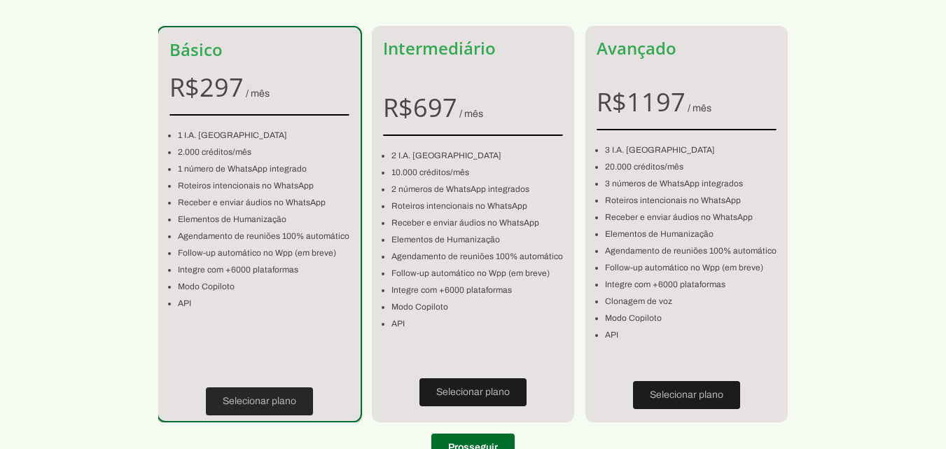
type input "Vila Mogilar"
type input "Mogi das Cruzes"
type input "SP"
type input "27.233.017/0001-45"
type input "+55 (11) 2610-2210"
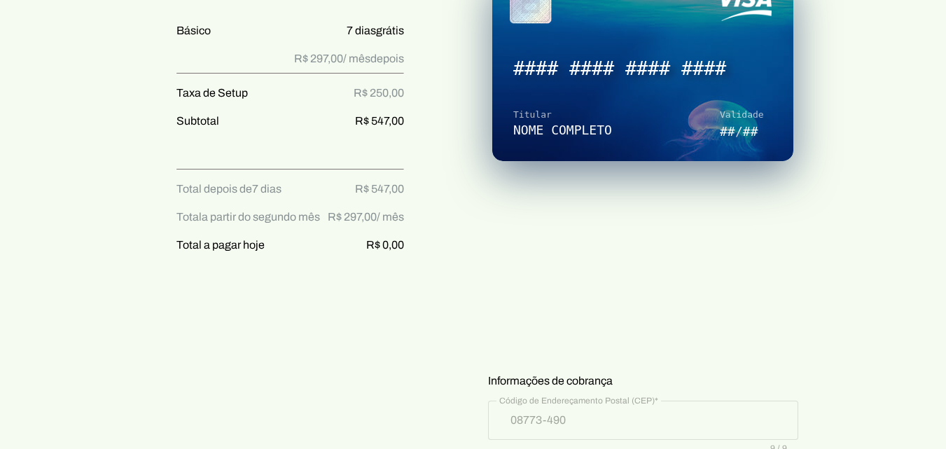
scroll to position [284, 0]
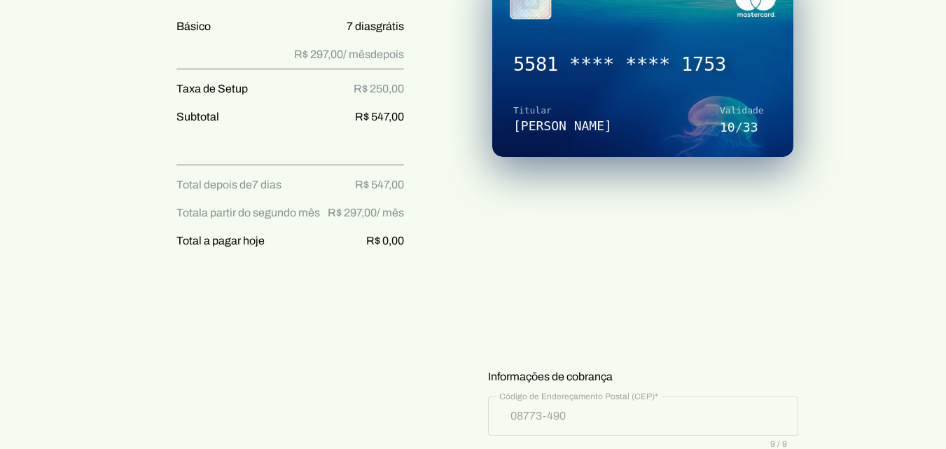
click at [857, 219] on section "Prontinho, agora só colocar o cartão! Nada será cobrado agora, apenas após os 7…" at bounding box center [473, 323] width 946 height 1149
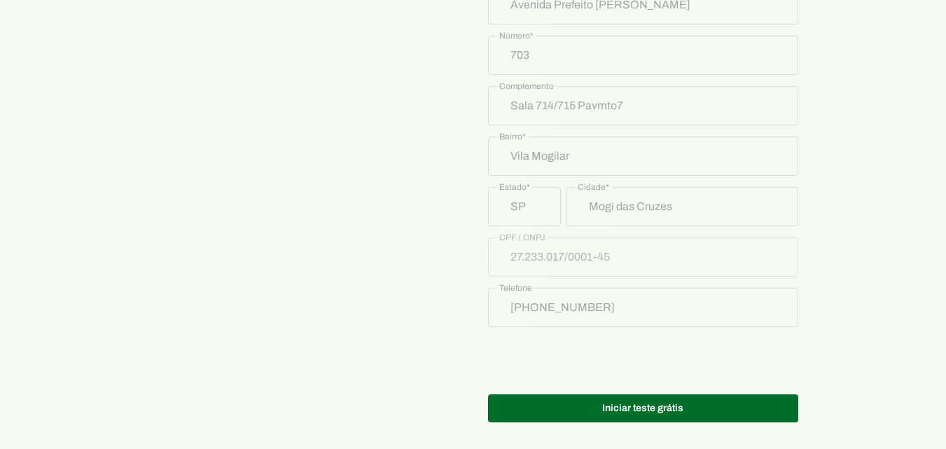
scroll to position [767, 0]
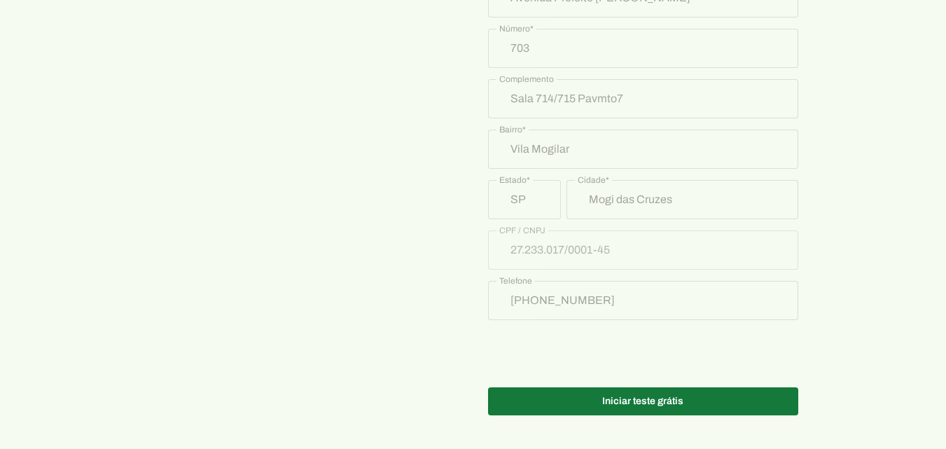
click at [719, 403] on span at bounding box center [643, 402] width 310 height 34
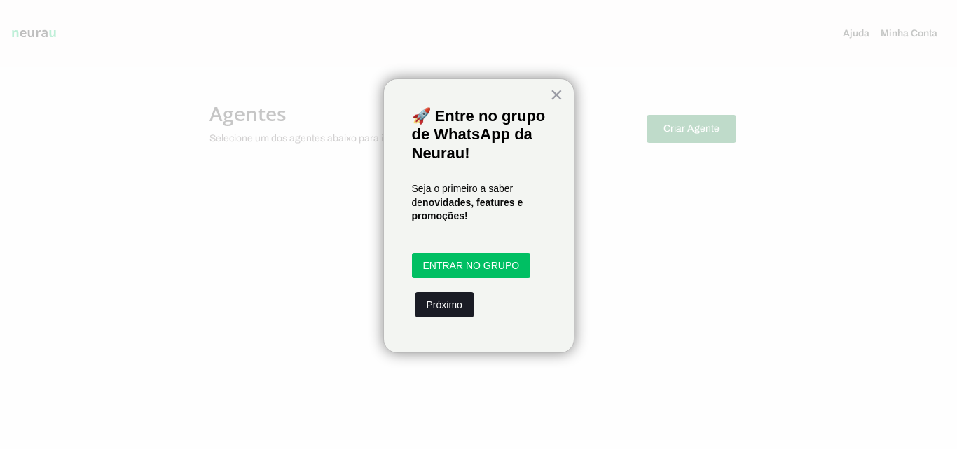
click at [455, 317] on button "Próximo" at bounding box center [444, 304] width 58 height 25
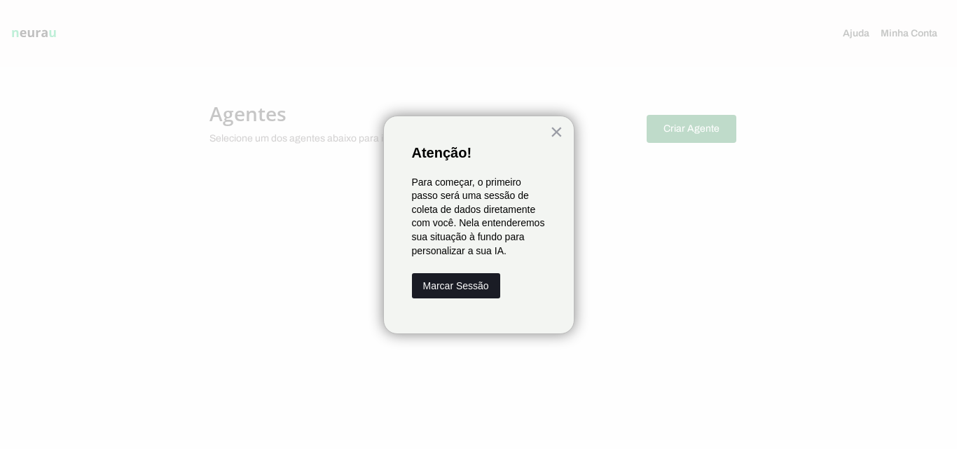
click at [459, 288] on button "Marcar Sessão" at bounding box center [456, 285] width 88 height 25
